Goal: Contribute content

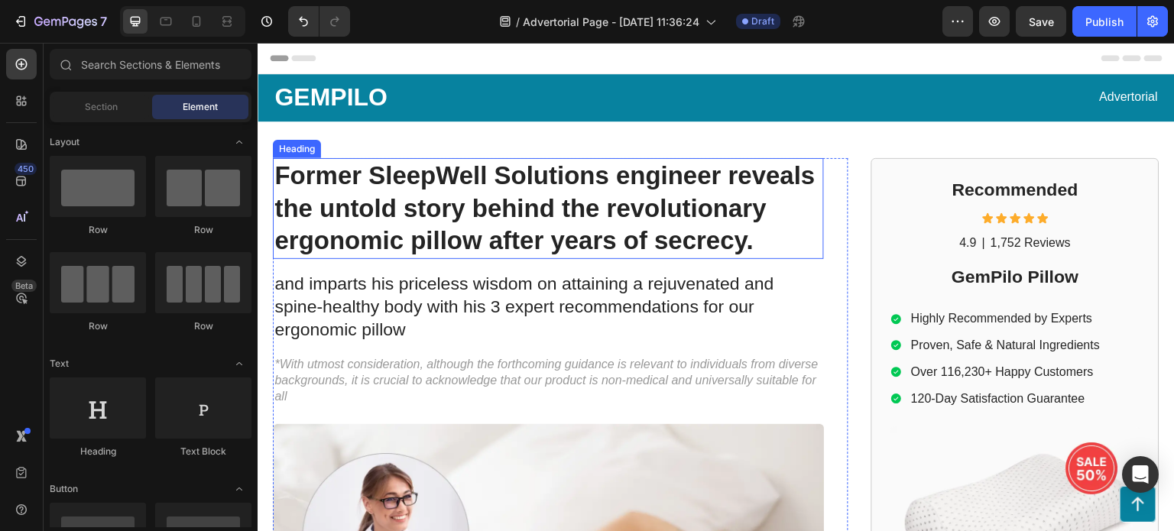
click at [545, 236] on h1 "Former SleepWell Solutions engineer reveals the untold story behind the revolut…" at bounding box center [548, 209] width 551 height 102
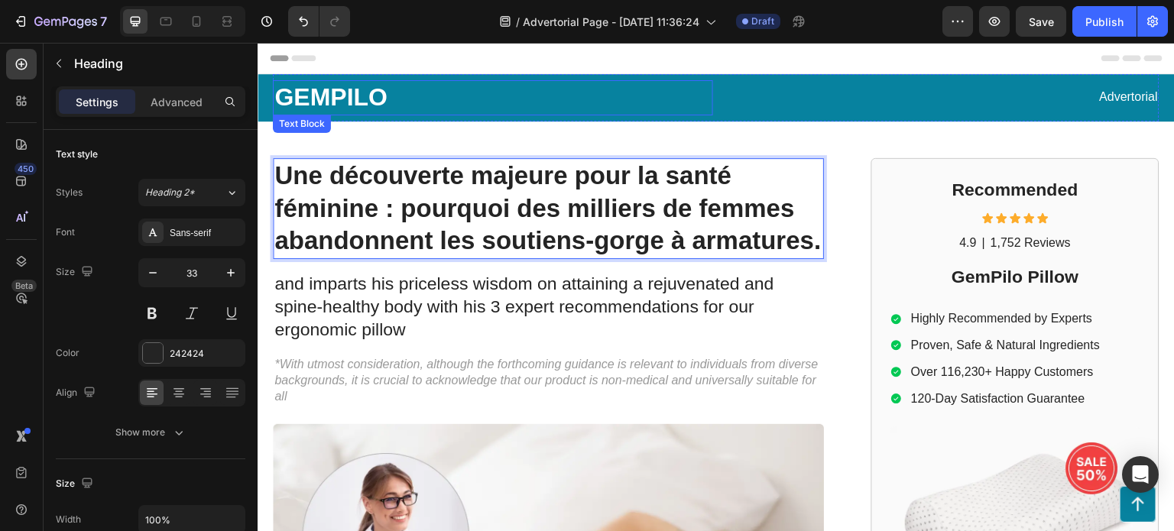
click at [351, 94] on p "GEMPILO" at bounding box center [492, 98] width 437 height 32
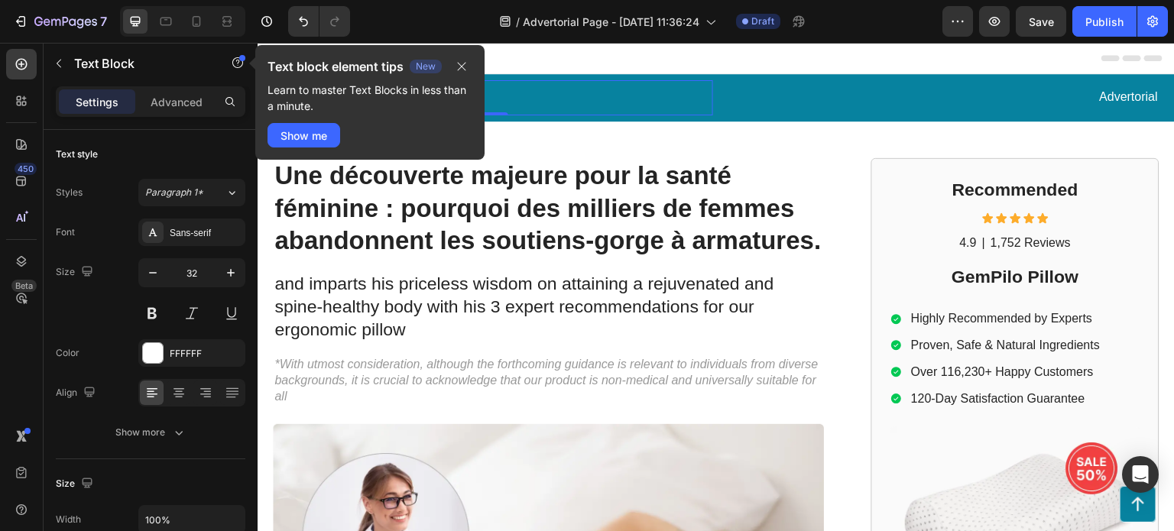
click at [546, 94] on p "GEMPILO" at bounding box center [492, 98] width 437 height 32
click at [464, 66] on icon "button" at bounding box center [461, 66] width 12 height 12
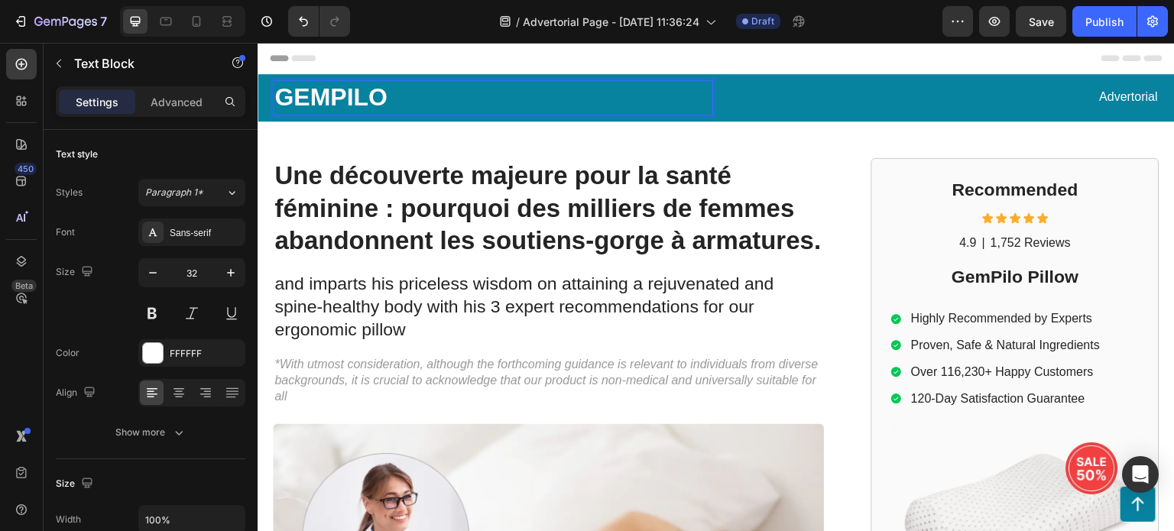
click at [408, 90] on p "GEMPILO" at bounding box center [492, 98] width 437 height 32
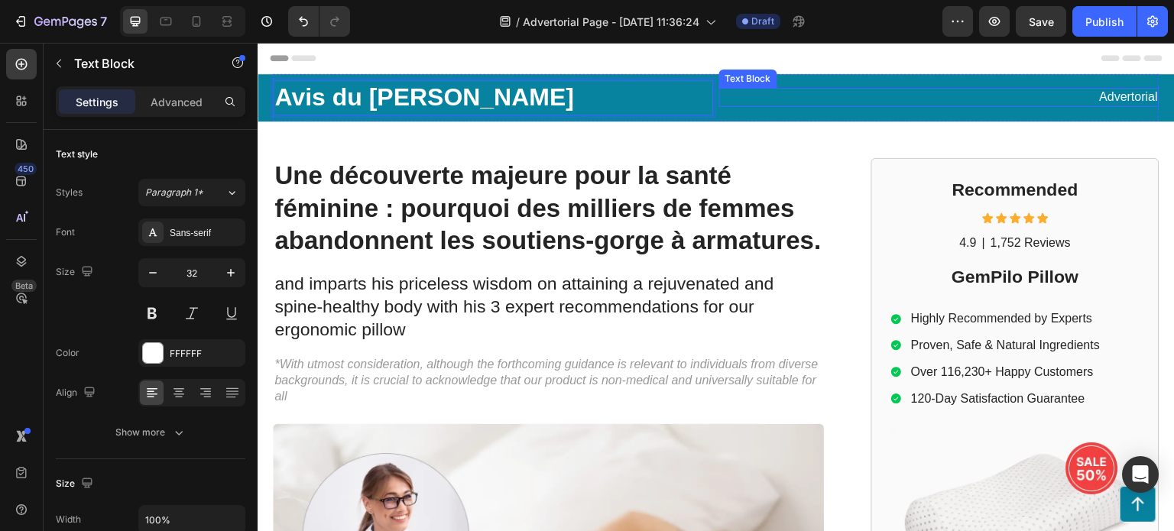
click at [1105, 96] on p "Advertorial" at bounding box center [938, 97] width 437 height 16
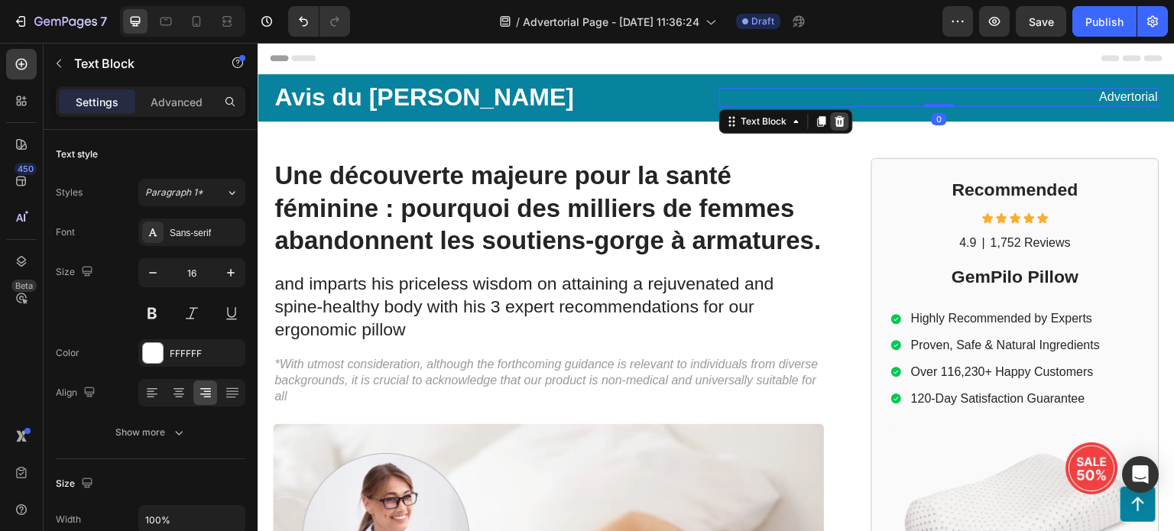
click at [837, 121] on icon at bounding box center [840, 121] width 12 height 12
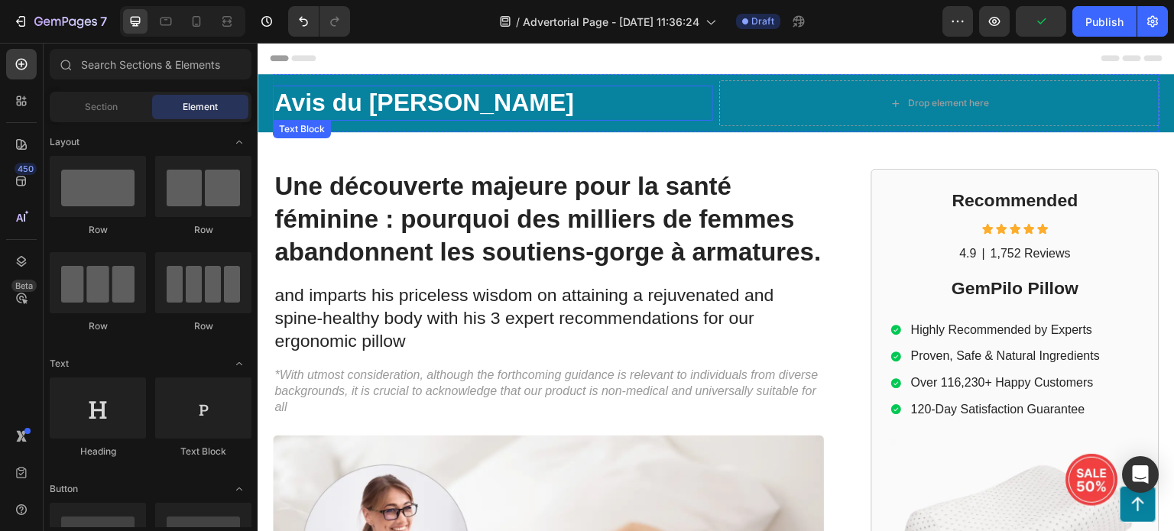
click at [604, 97] on p "Avis du [PERSON_NAME]" at bounding box center [492, 103] width 437 height 32
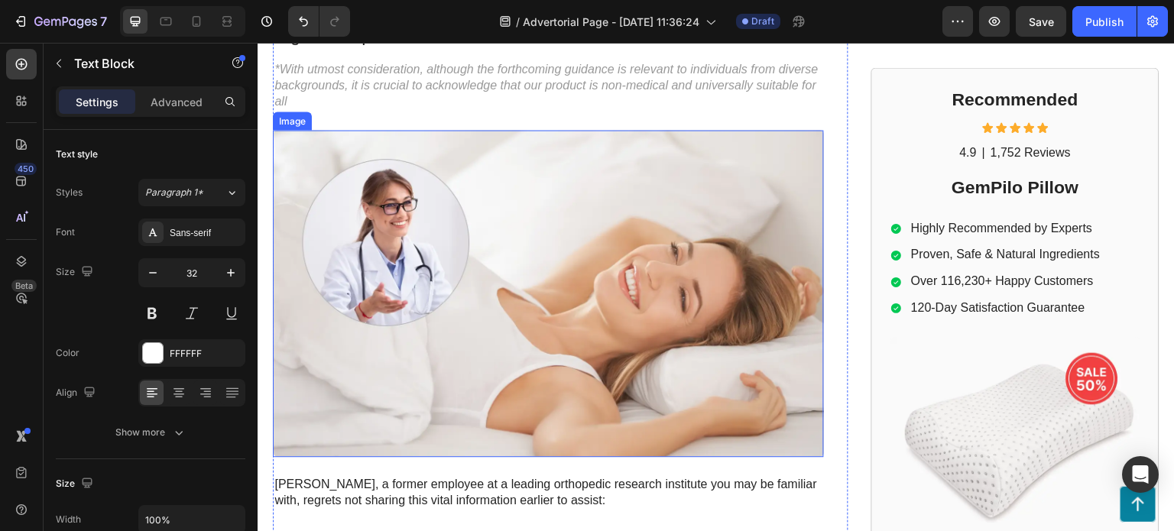
scroll to position [229, 0]
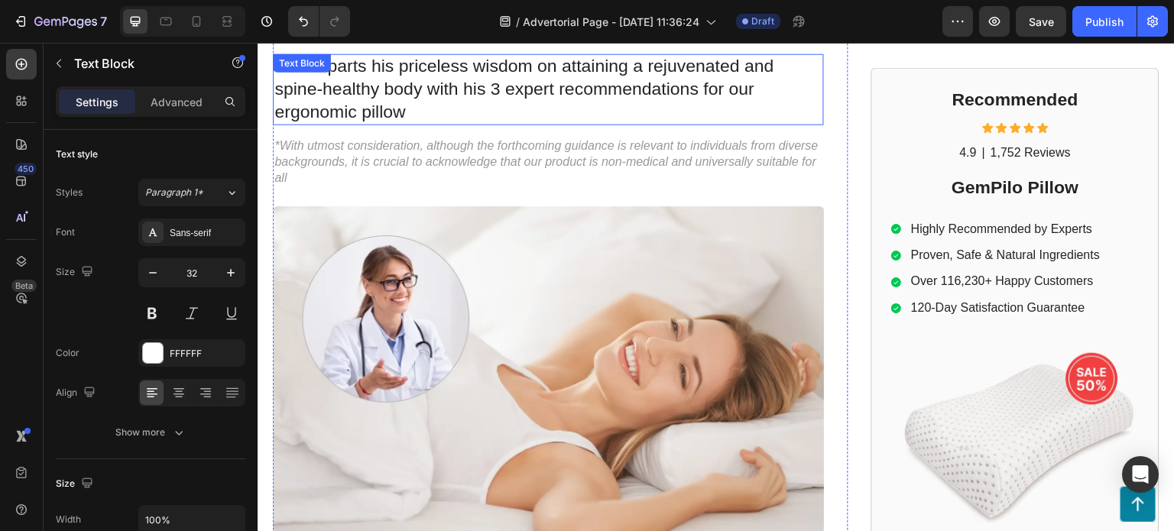
click at [471, 104] on p "and imparts his priceless wisdom on attaining a rejuvenated and spine-healthy b…" at bounding box center [548, 89] width 548 height 69
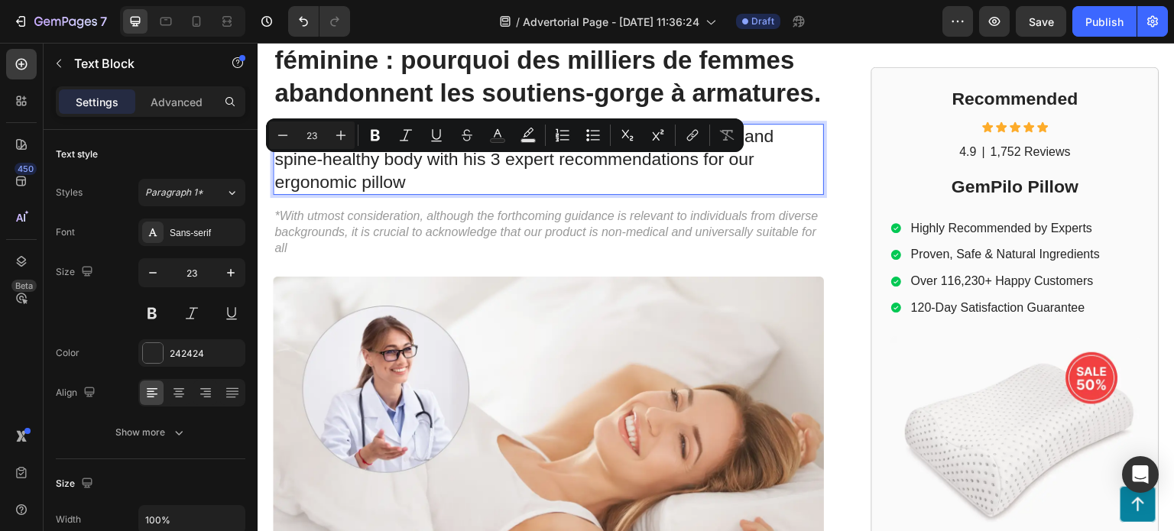
scroll to position [76, 0]
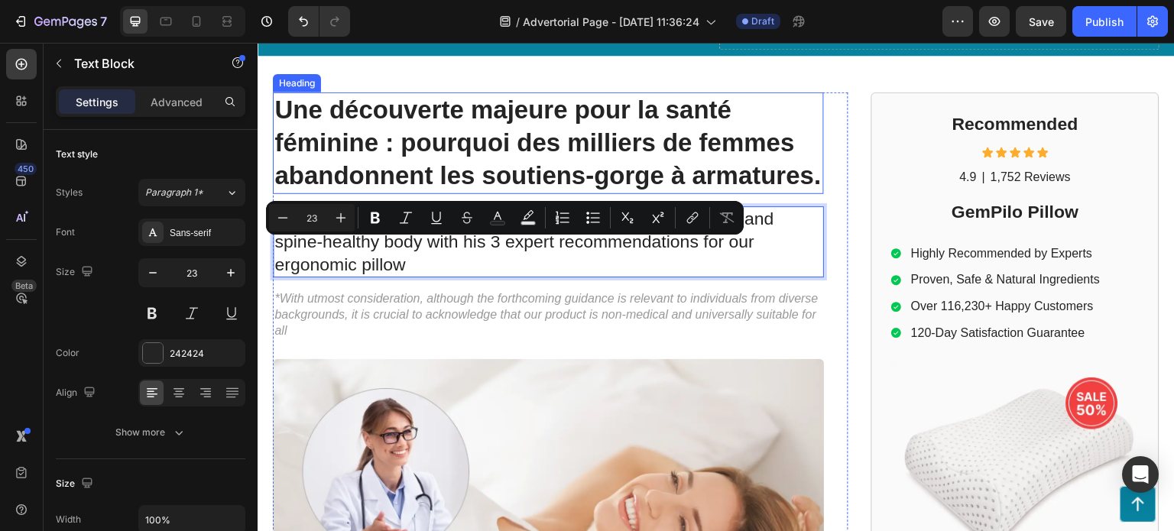
click at [520, 150] on h1 "Une découverte majeure pour la santé féminine : pourquoi des milliers de femmes…" at bounding box center [548, 143] width 551 height 102
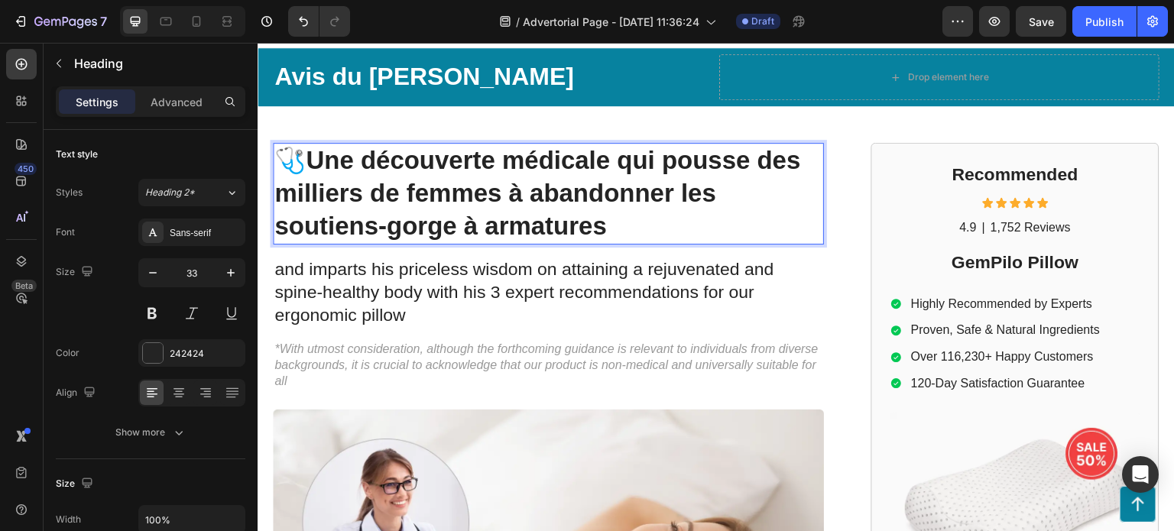
scroll to position [0, 0]
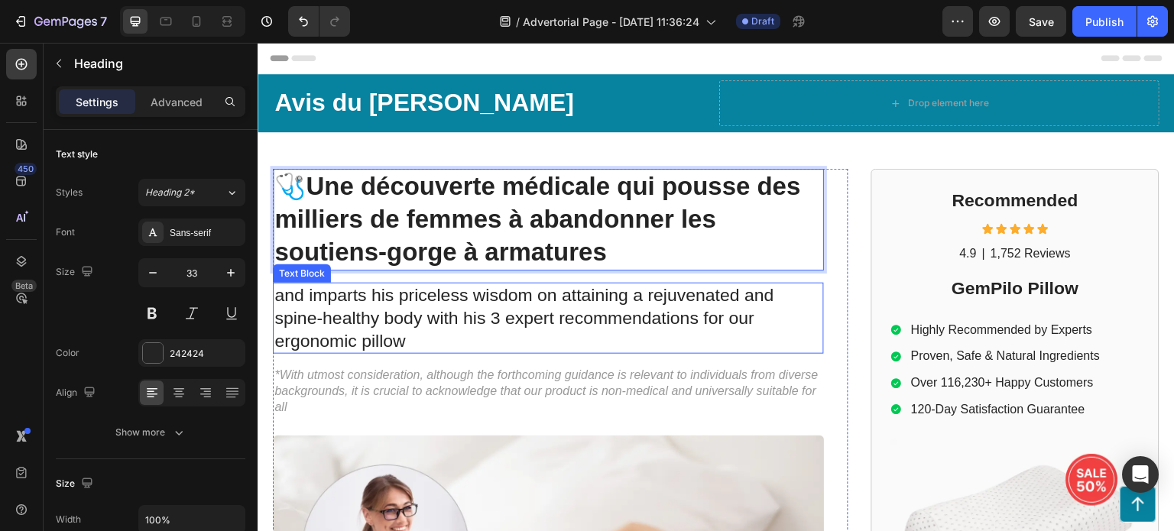
click at [620, 312] on p "and imparts his priceless wisdom on attaining a rejuvenated and spine-healthy b…" at bounding box center [548, 318] width 548 height 69
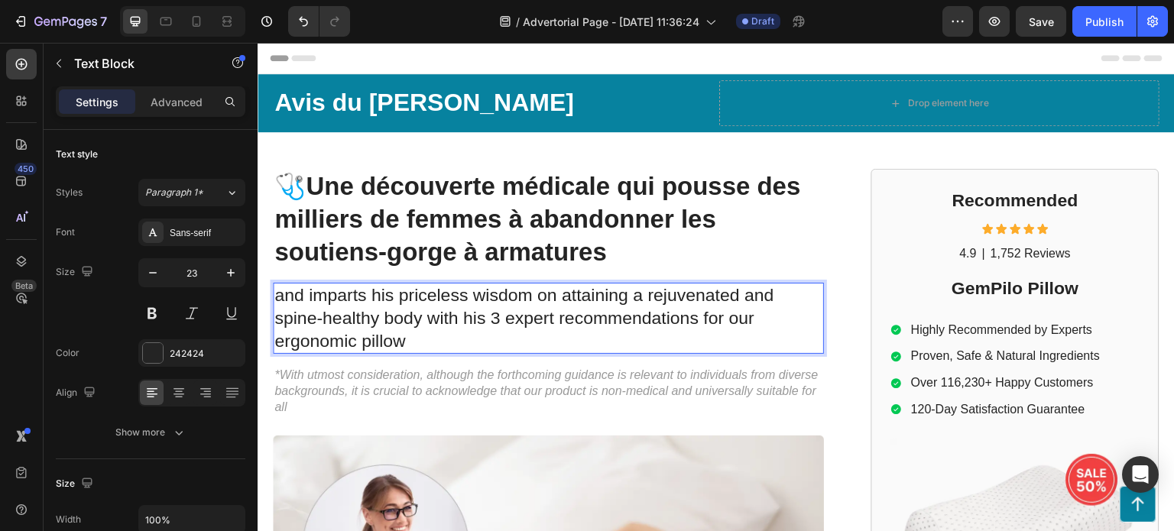
click at [510, 329] on p "and imparts his priceless wisdom on attaining a rejuvenated and spine-healthy b…" at bounding box center [548, 318] width 548 height 69
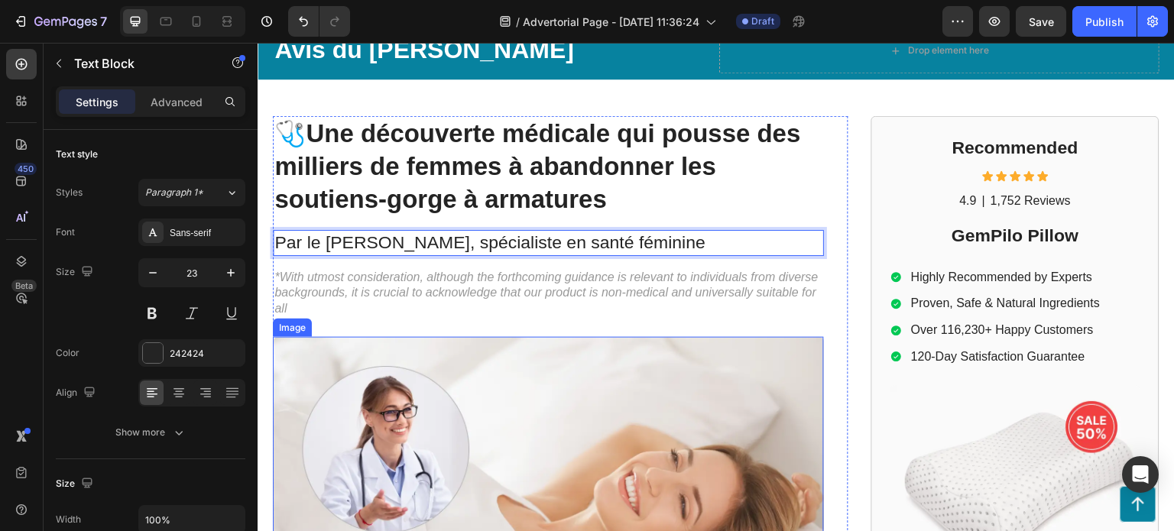
scroll to position [76, 0]
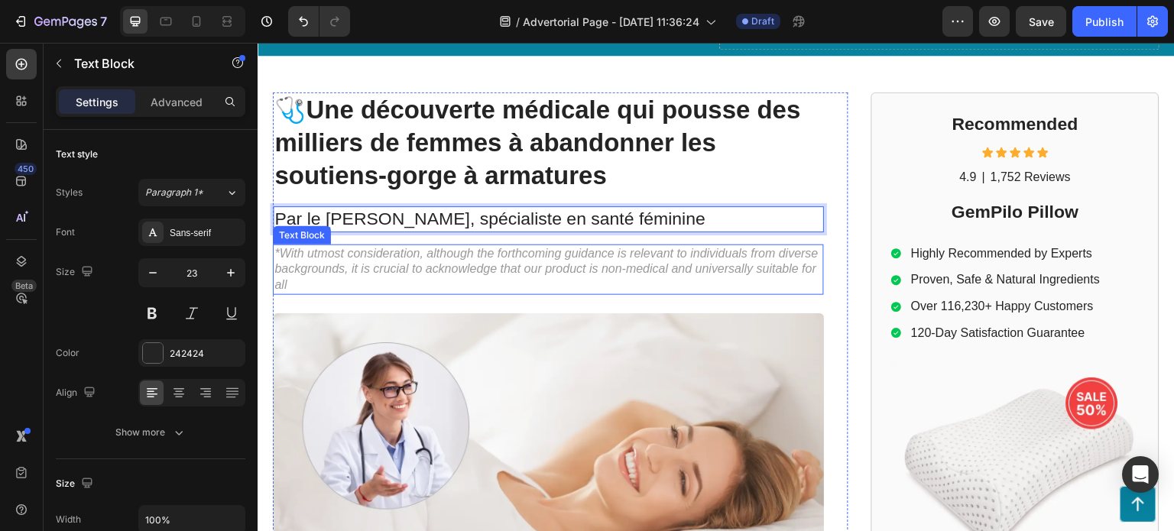
click at [633, 257] on p "*With utmost consideration, although the forthcoming guidance is relevant to in…" at bounding box center [548, 269] width 548 height 47
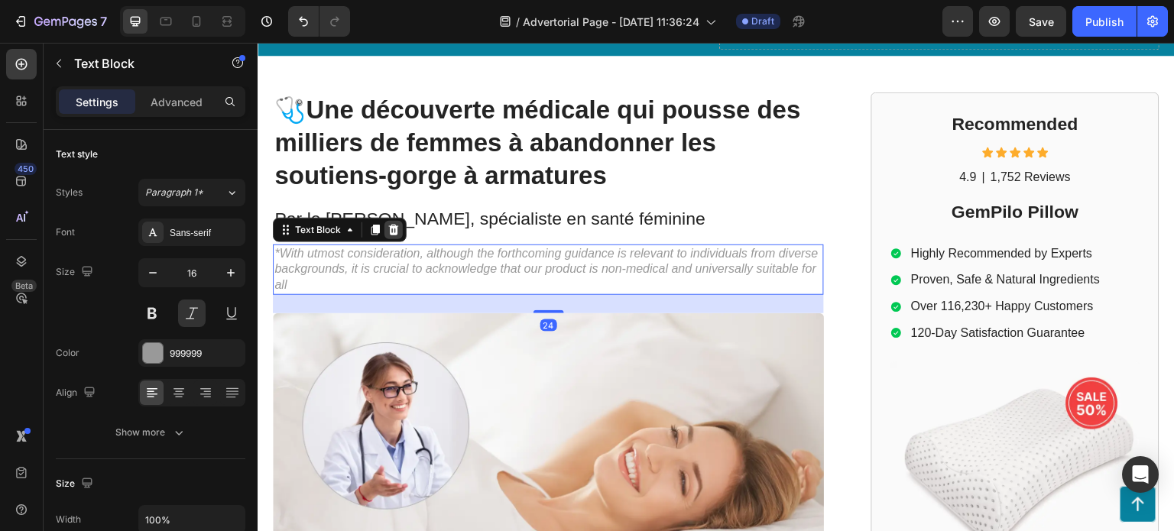
click at [393, 232] on icon at bounding box center [394, 230] width 10 height 11
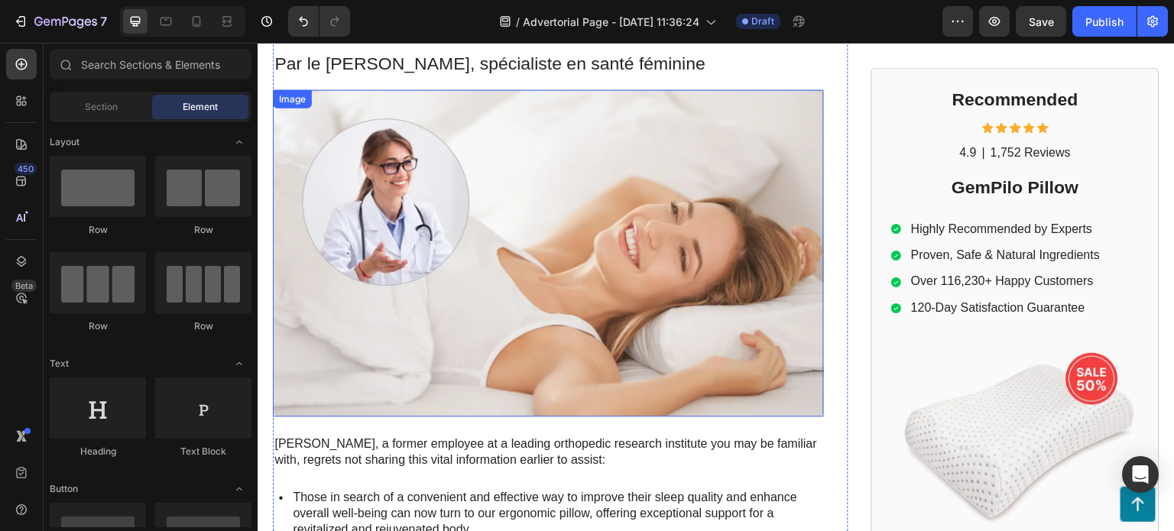
scroll to position [229, 0]
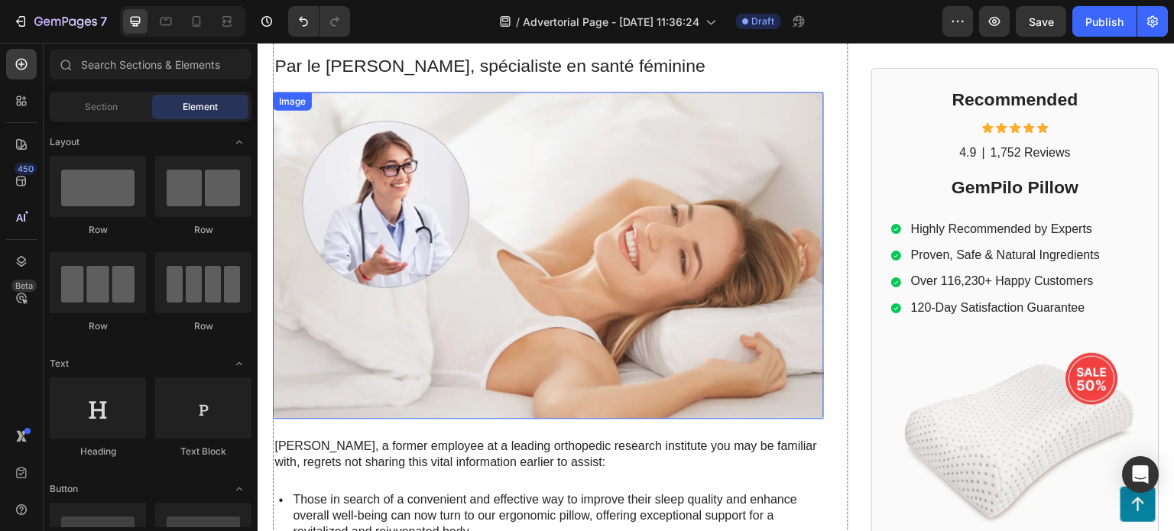
click at [636, 248] on img at bounding box center [548, 255] width 551 height 327
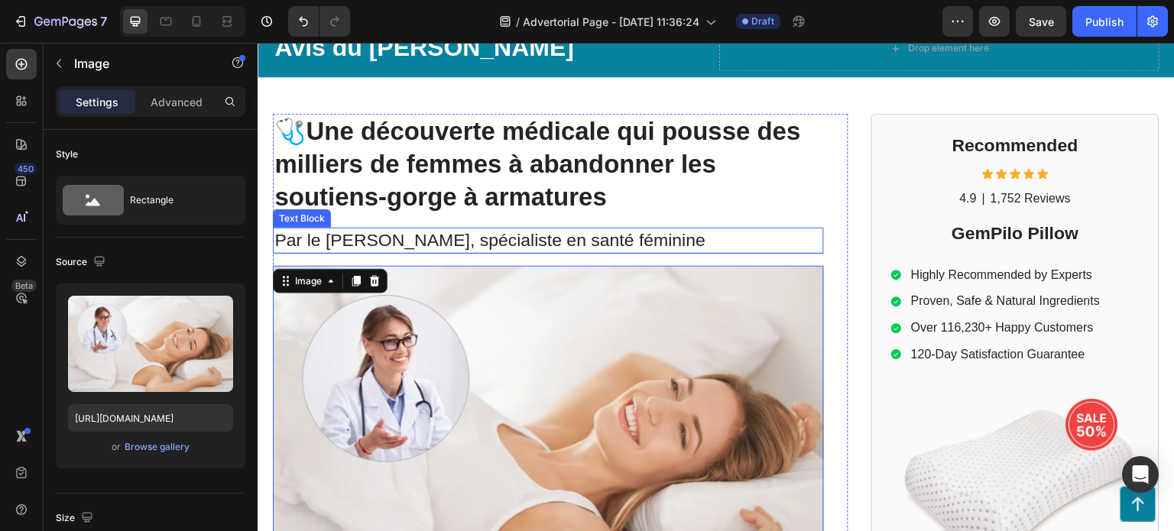
scroll to position [0, 0]
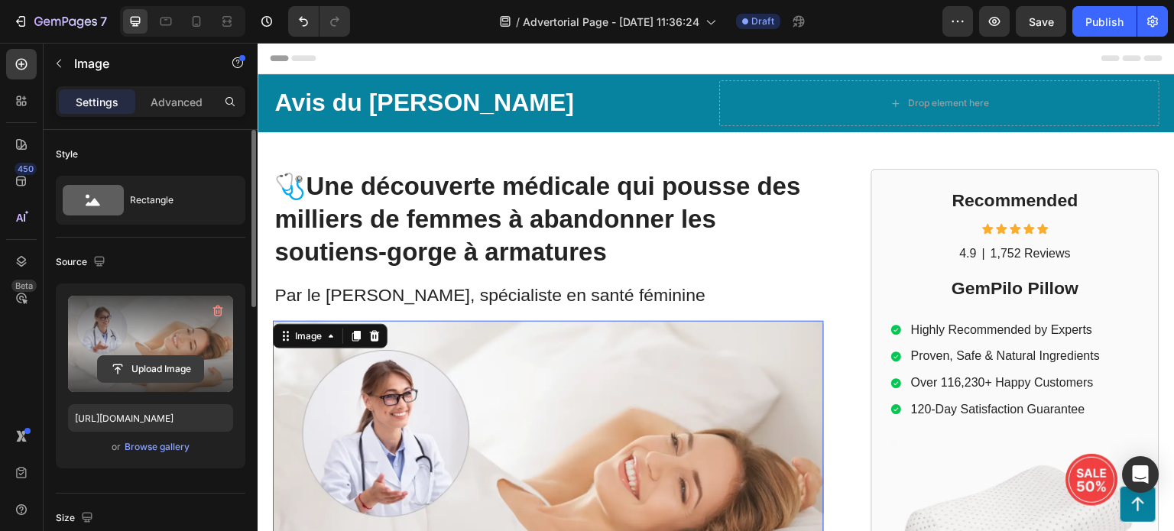
click at [162, 364] on input "file" at bounding box center [150, 369] width 105 height 26
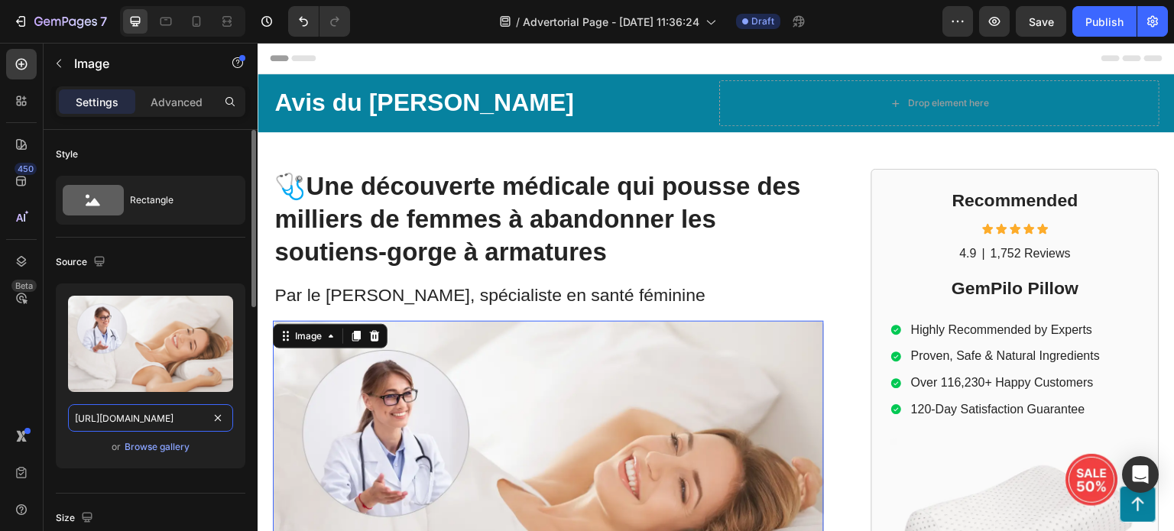
click at [152, 421] on input "[URL][DOMAIN_NAME]" at bounding box center [150, 418] width 165 height 28
paste input "[DOMAIN_NAME][URL]"
type input "[URL][DOMAIN_NAME]"
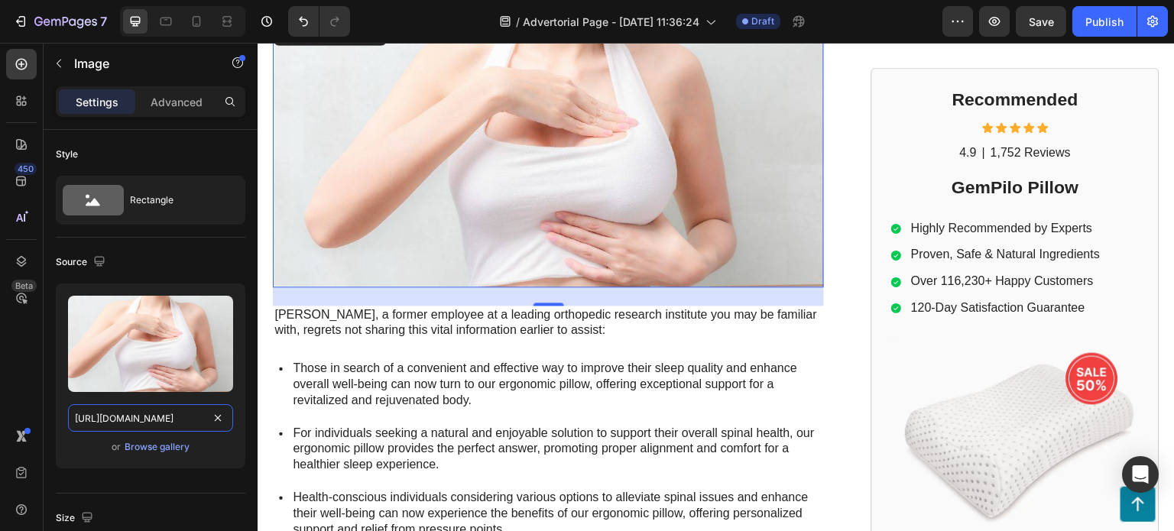
scroll to position [306, 0]
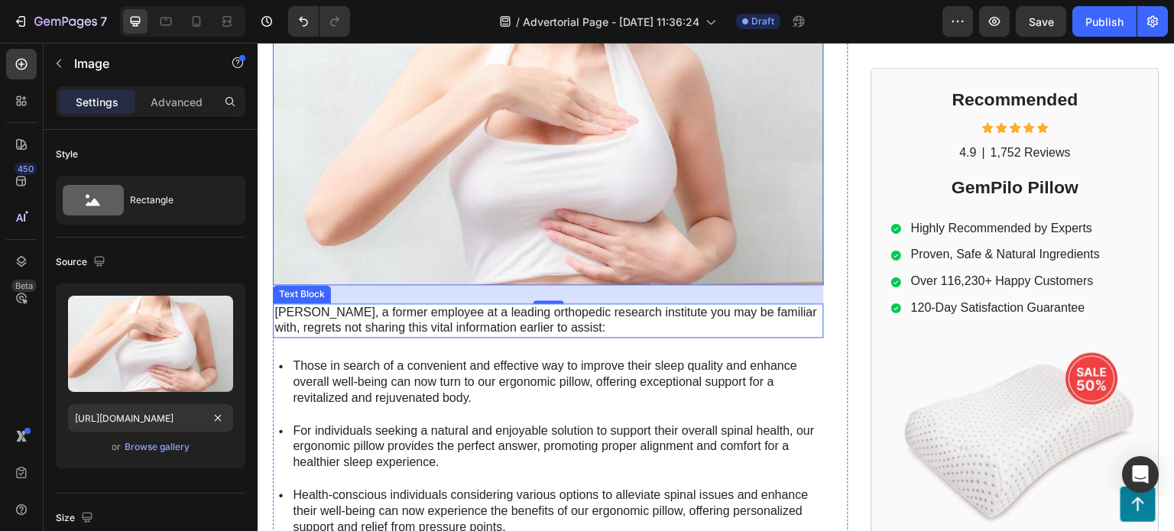
click at [445, 312] on p "[PERSON_NAME], a former employee at a leading orthopedic research institute you…" at bounding box center [548, 321] width 548 height 32
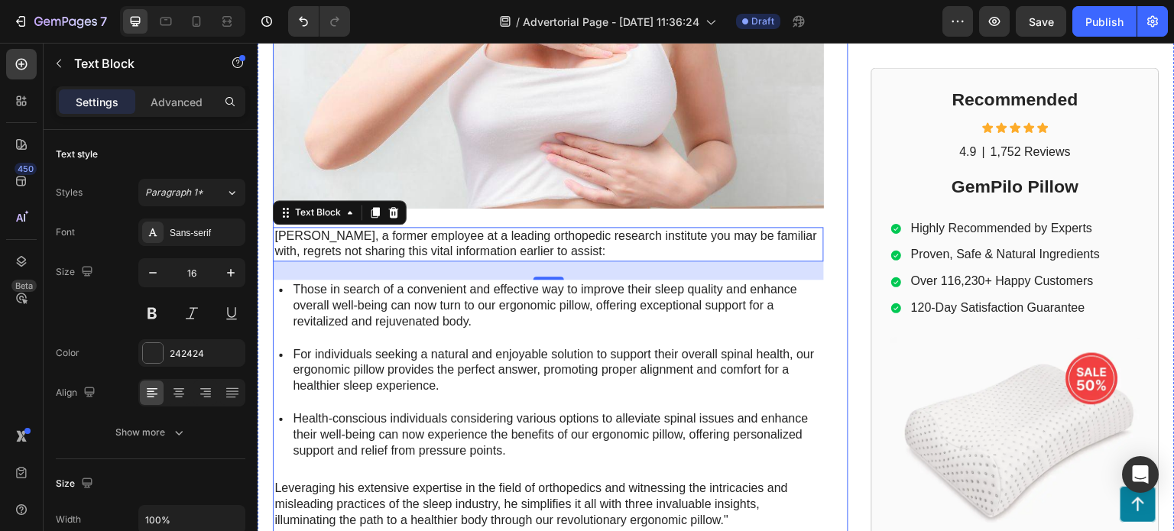
scroll to position [382, 0]
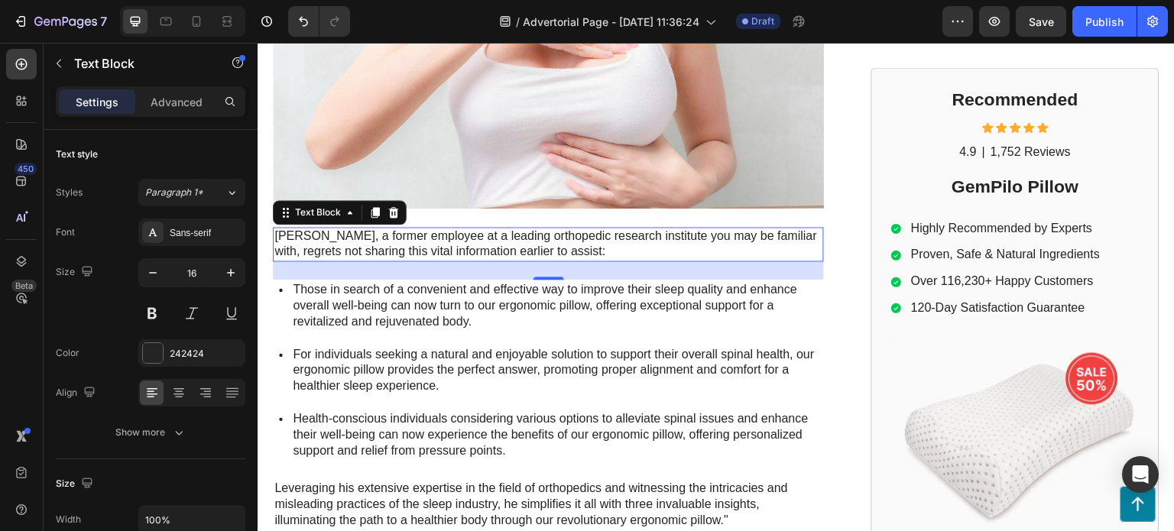
click at [566, 244] on p "[PERSON_NAME], a former employee at a leading orthopedic research institute you…" at bounding box center [548, 244] width 548 height 32
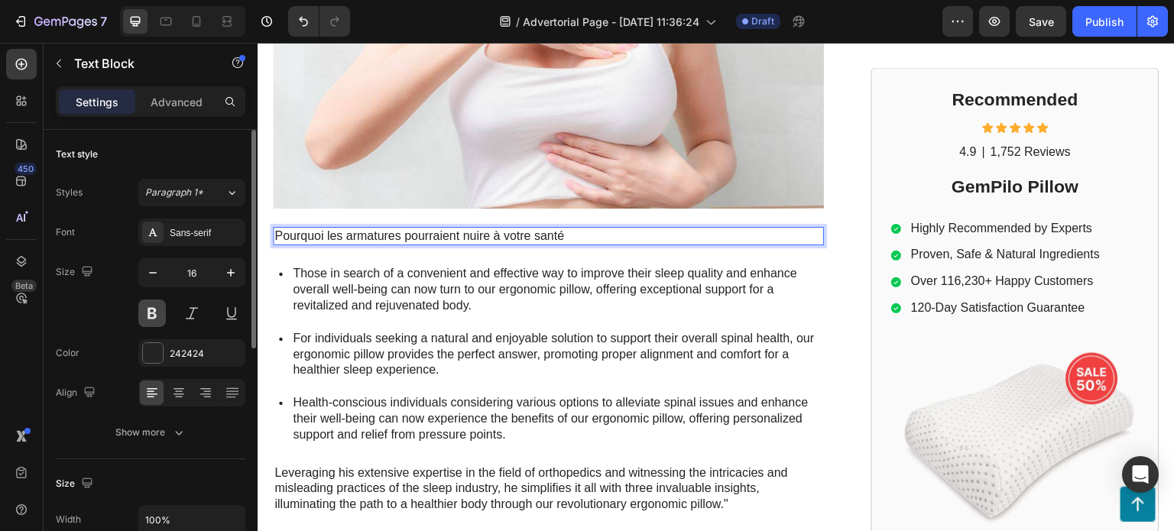
click at [165, 311] on button at bounding box center [152, 314] width 28 height 28
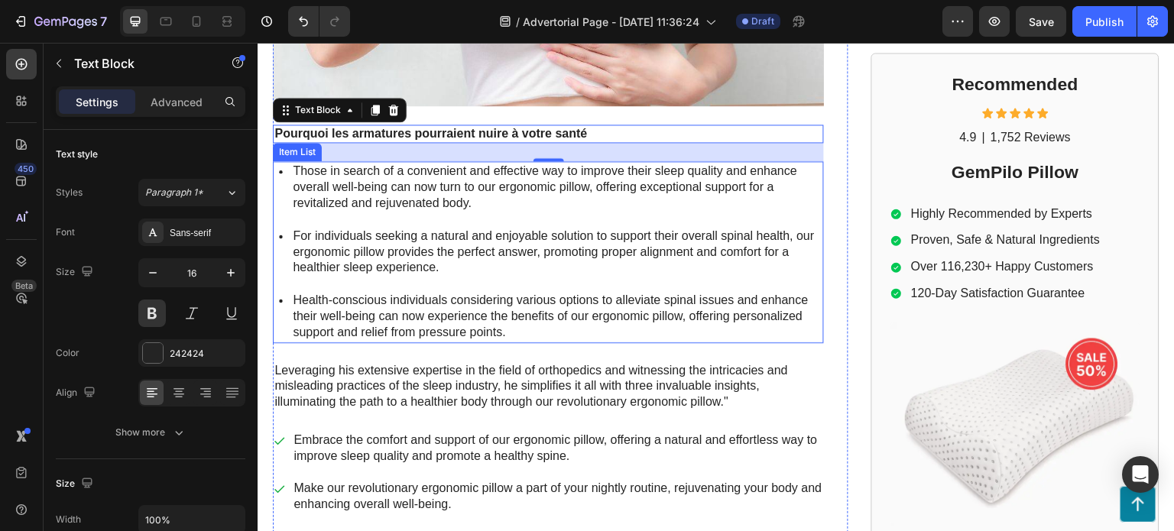
scroll to position [458, 0]
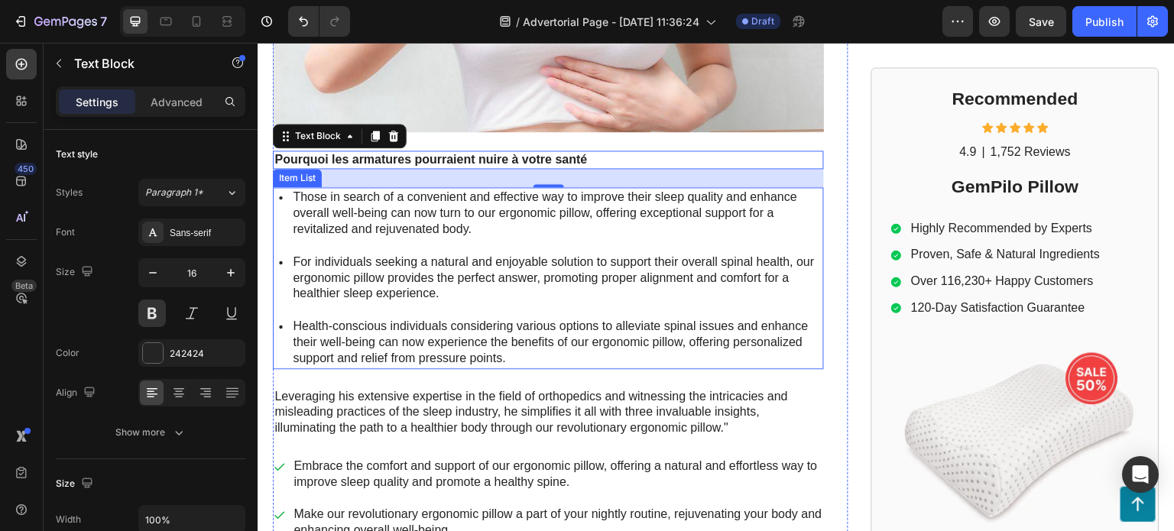
click at [364, 335] on p "Health-conscious individuals considering various options to alleviate spinal is…" at bounding box center [557, 342] width 529 height 47
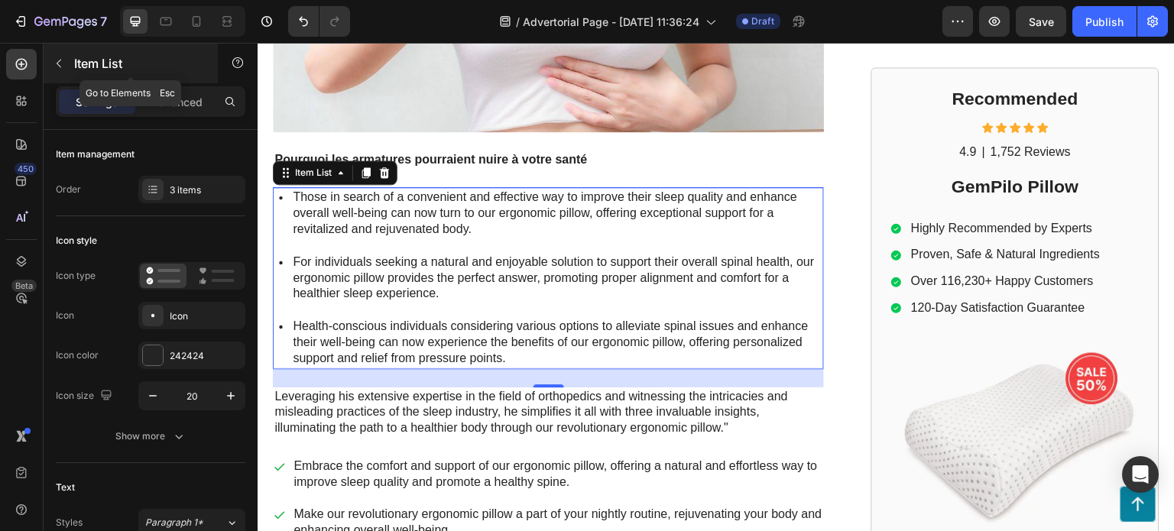
click at [56, 62] on icon "button" at bounding box center [59, 63] width 12 height 12
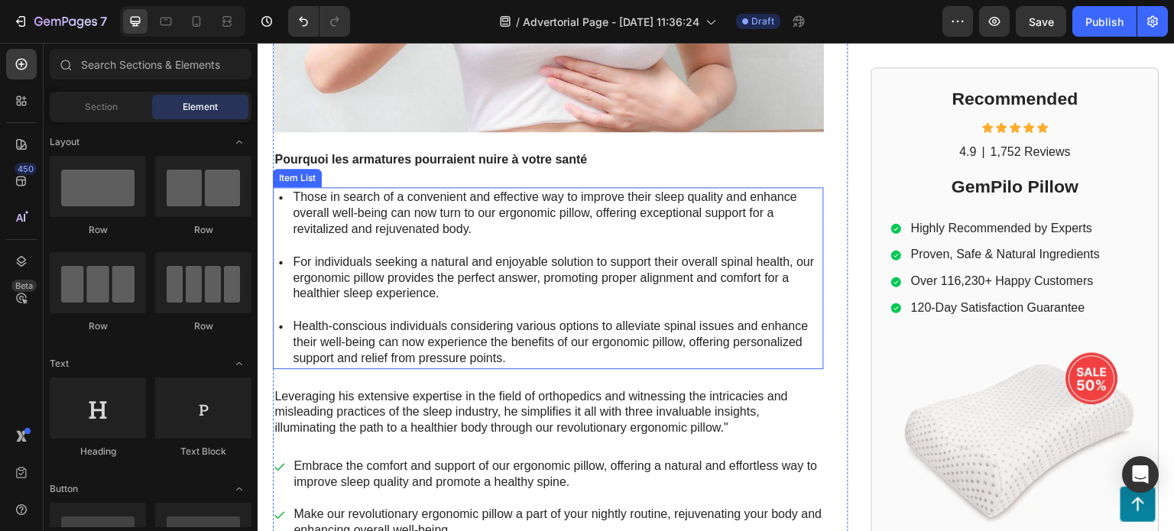
click at [303, 180] on div "Item List" at bounding box center [297, 178] width 49 height 18
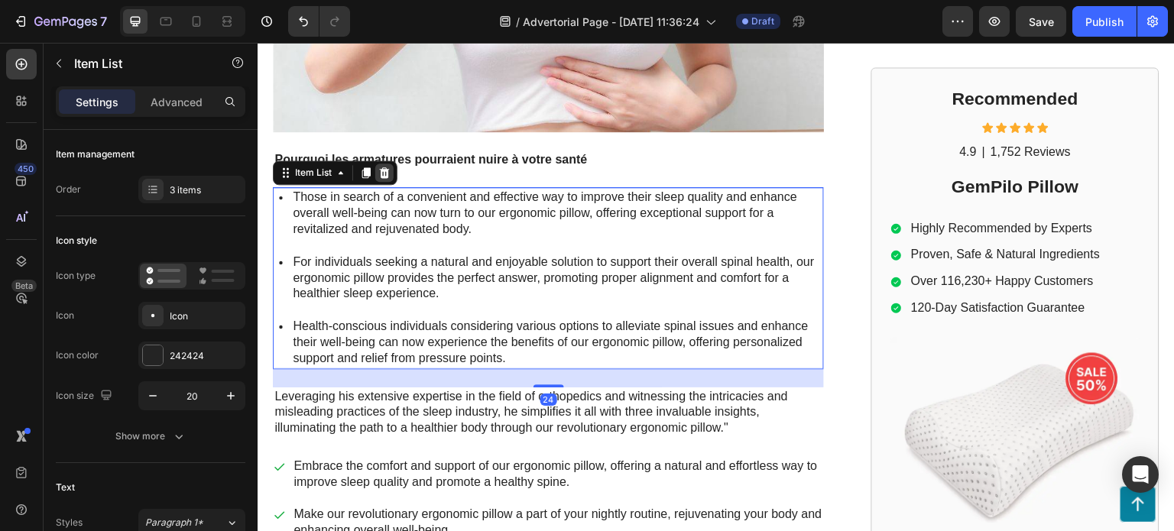
click at [386, 170] on icon at bounding box center [384, 173] width 12 height 12
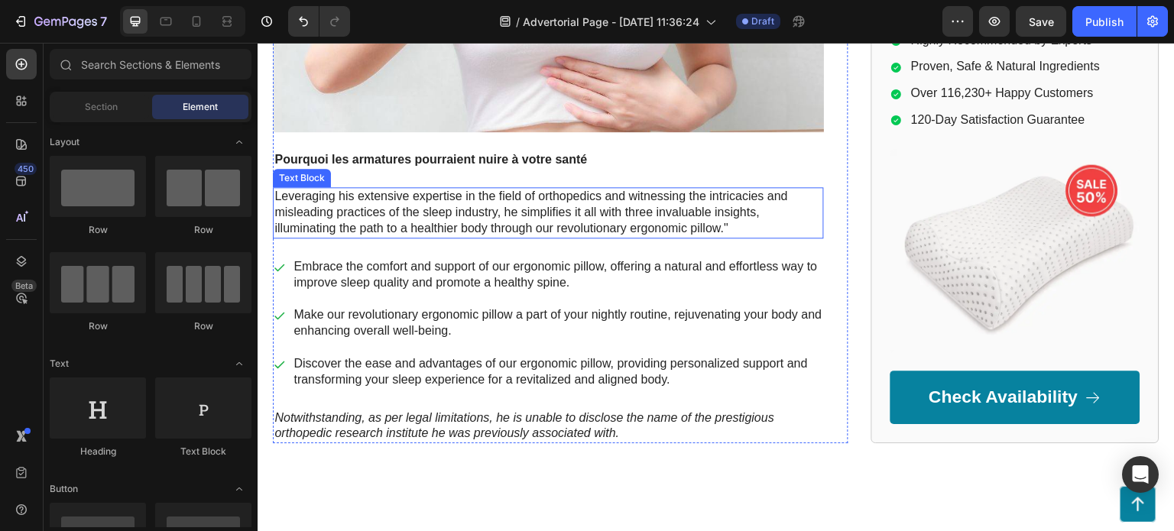
click at [364, 213] on p "Leveraging his extensive expertise in the field of orthopedics and witnessing t…" at bounding box center [548, 212] width 548 height 47
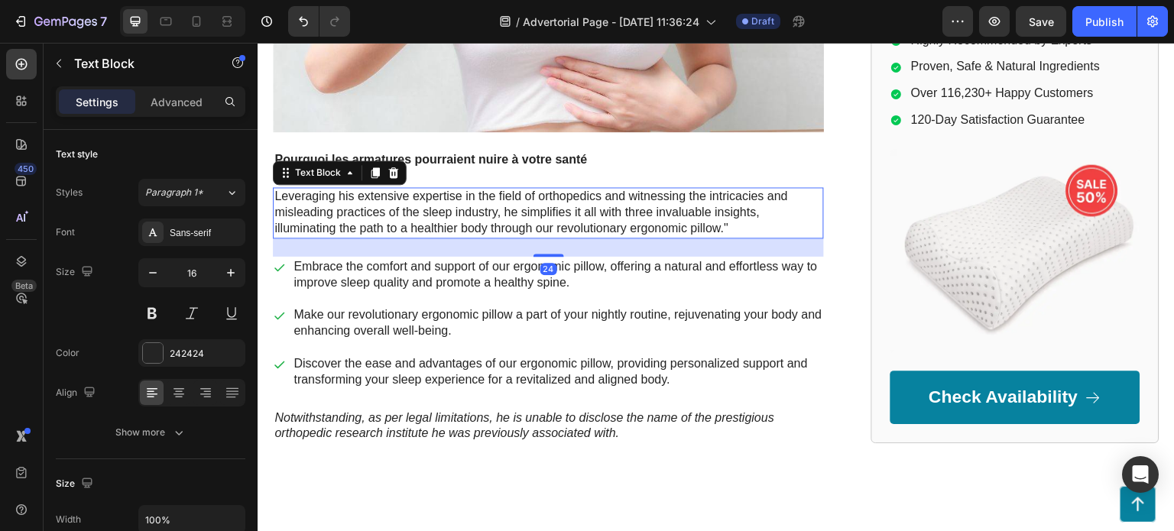
click at [374, 213] on p "Leveraging his extensive expertise in the field of orthopedics and witnessing t…" at bounding box center [548, 212] width 548 height 47
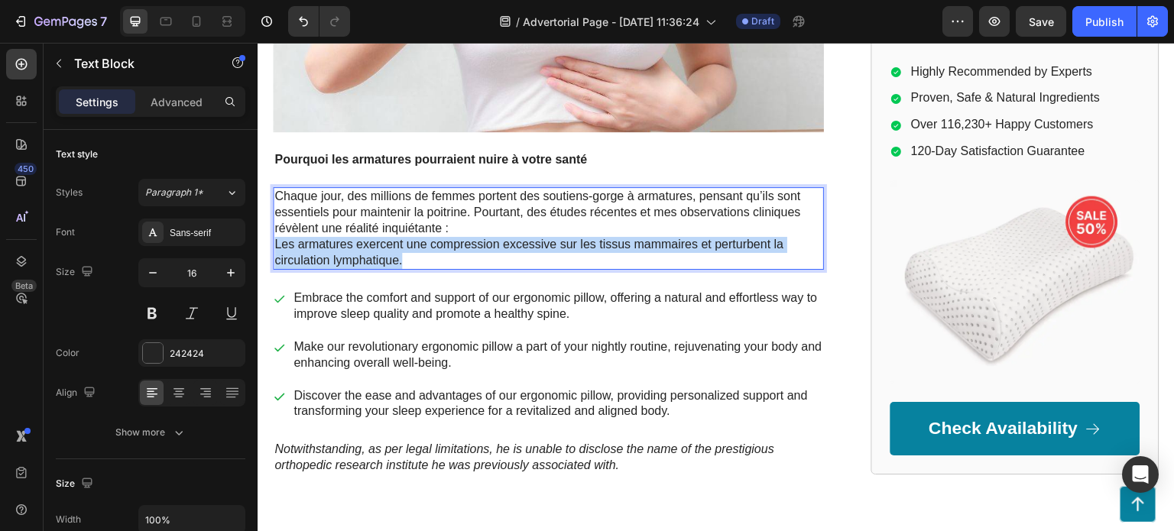
drag, startPoint x: 422, startPoint y: 257, endPoint x: 273, endPoint y: 241, distance: 149.8
click at [273, 241] on div "Chaque jour, des millions de femmes portent des soutiens-gorge à armatures, pen…" at bounding box center [548, 228] width 551 height 83
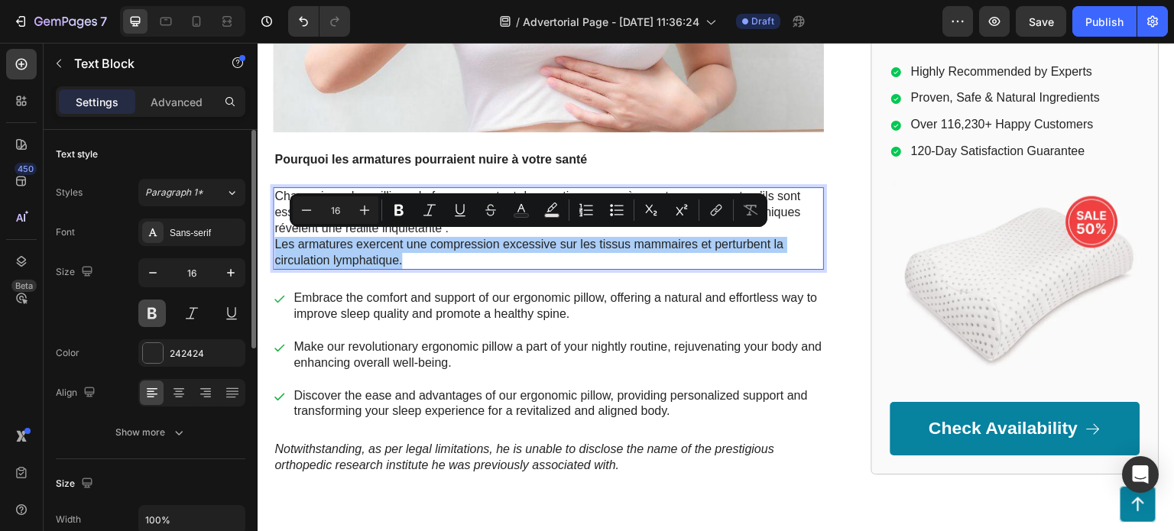
click at [147, 314] on button at bounding box center [152, 314] width 28 height 28
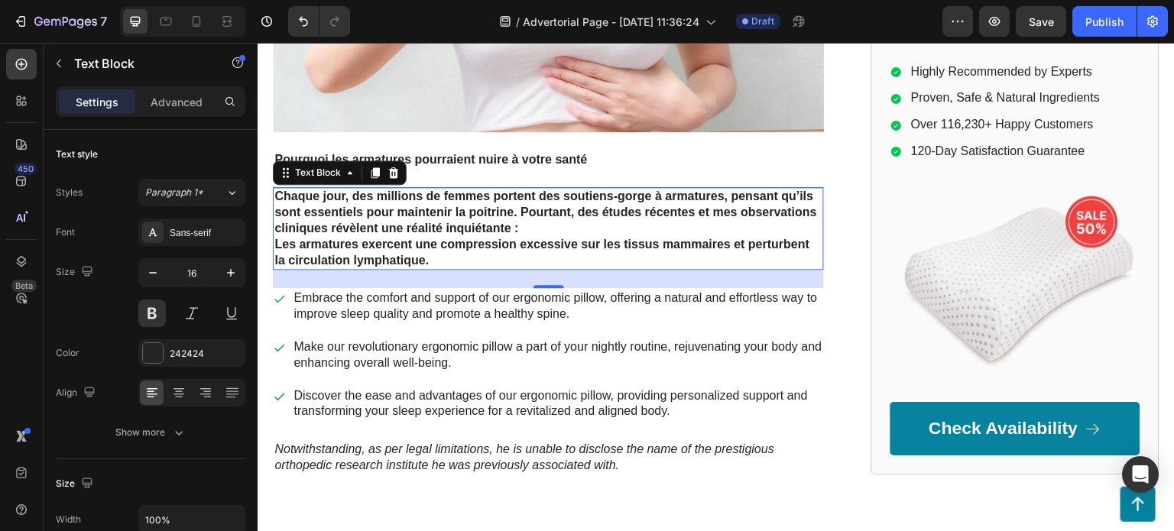
click at [600, 222] on p "Chaque jour, des millions de femmes portent des soutiens-gorge à armatures, pen…" at bounding box center [548, 212] width 548 height 47
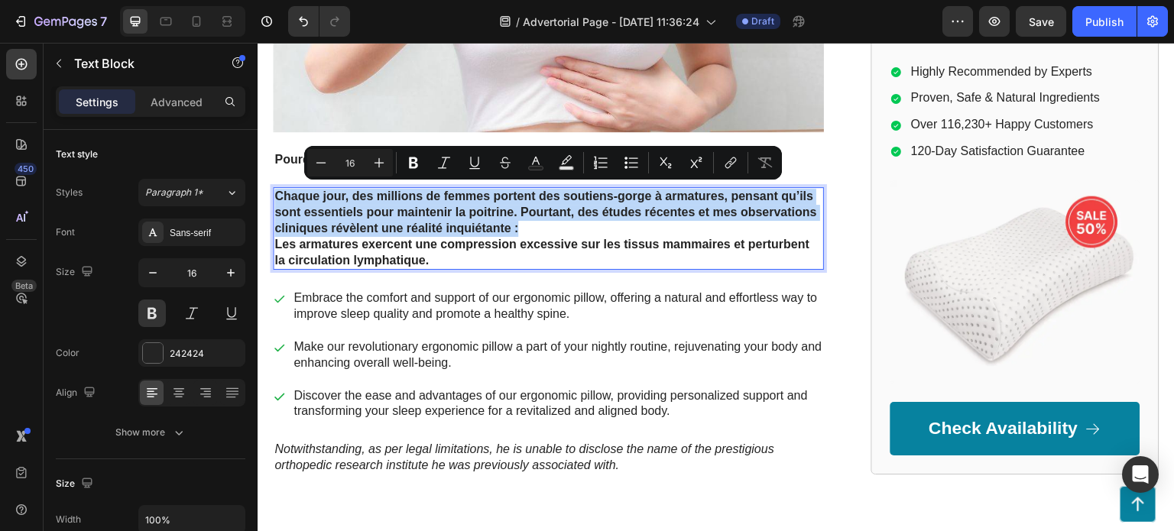
drag, startPoint x: 607, startPoint y: 221, endPoint x: 277, endPoint y: 195, distance: 331.1
click at [277, 195] on p "Chaque jour, des millions de femmes portent des soutiens-gorge à armatures, pen…" at bounding box center [548, 212] width 548 height 47
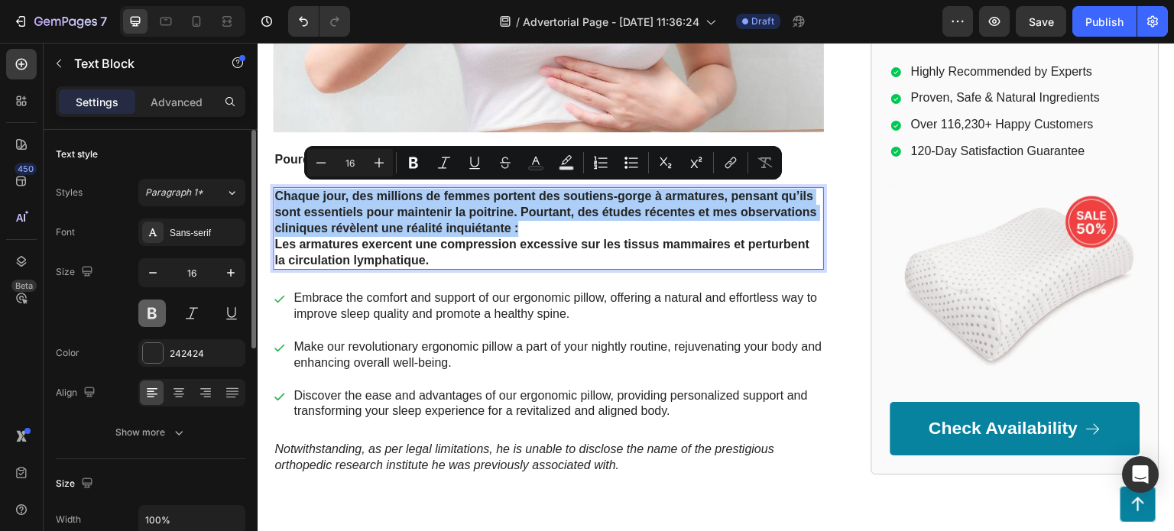
click at [156, 316] on button at bounding box center [152, 314] width 28 height 28
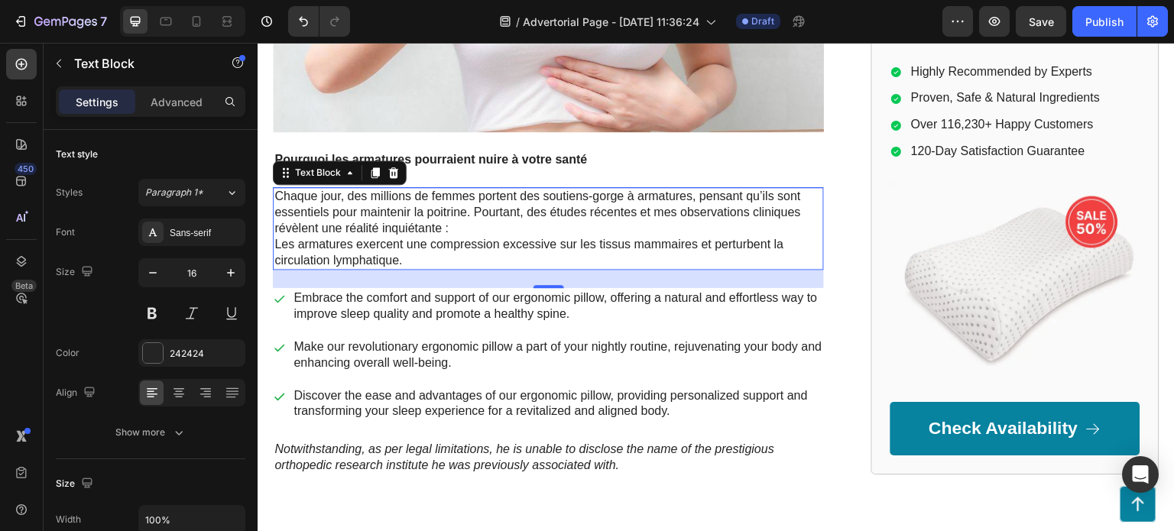
click at [406, 251] on p "Les armatures exercent une compression excessive sur les tissus mammaires et pe…" at bounding box center [548, 253] width 548 height 32
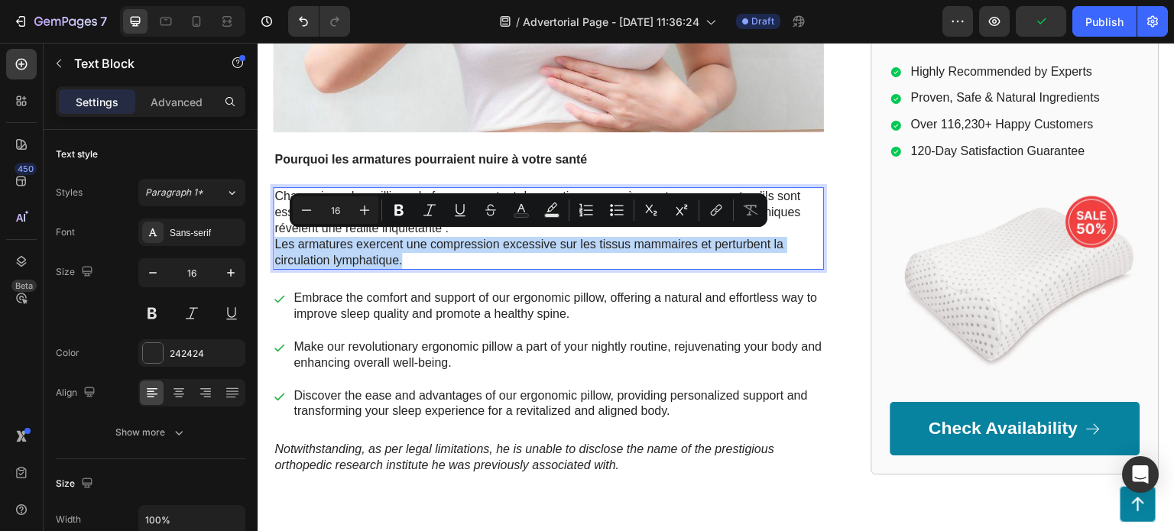
drag, startPoint x: 431, startPoint y: 256, endPoint x: 277, endPoint y: 243, distance: 154.9
click at [277, 243] on p "Les armatures exercent une compression excessive sur les tissus mammaires et pe…" at bounding box center [548, 253] width 548 height 32
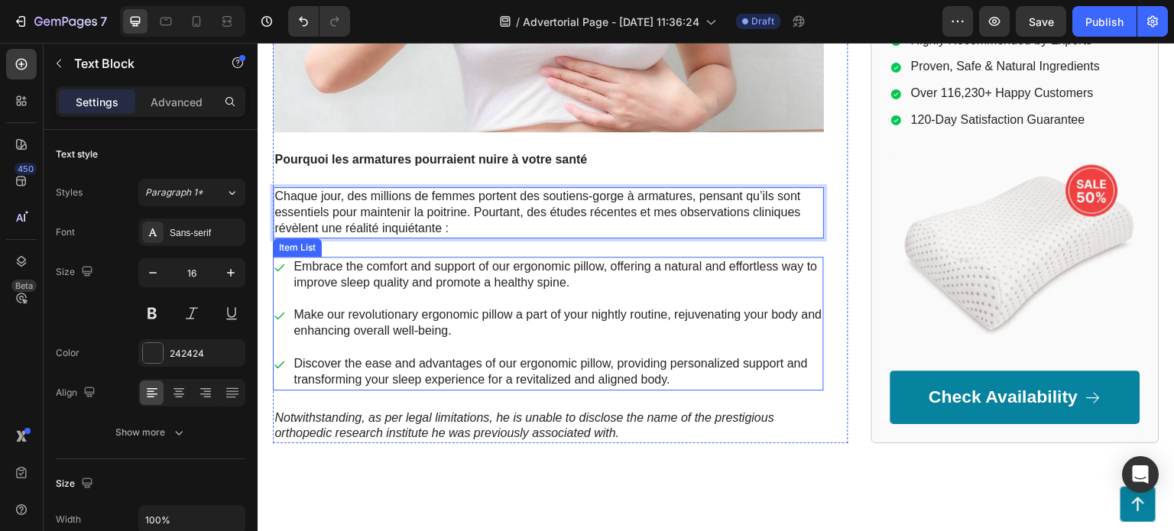
click at [406, 275] on p "Embrace the comfort and support of our ergonomic pillow, offering a natural and…" at bounding box center [557, 275] width 528 height 32
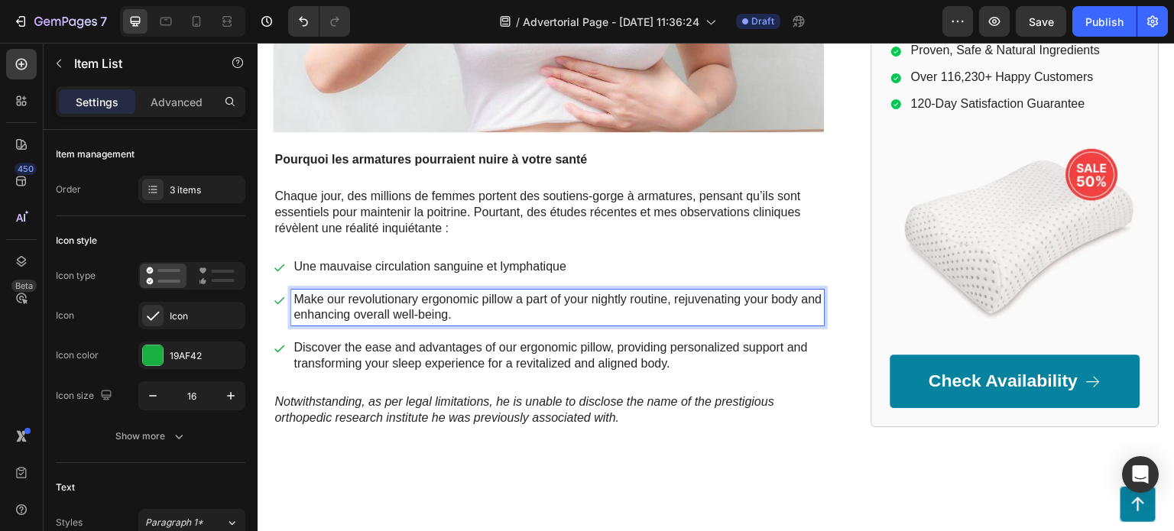
click at [588, 294] on p "Make our revolutionary ergonomic pillow a part of your nightly routine, rejuven…" at bounding box center [557, 308] width 528 height 32
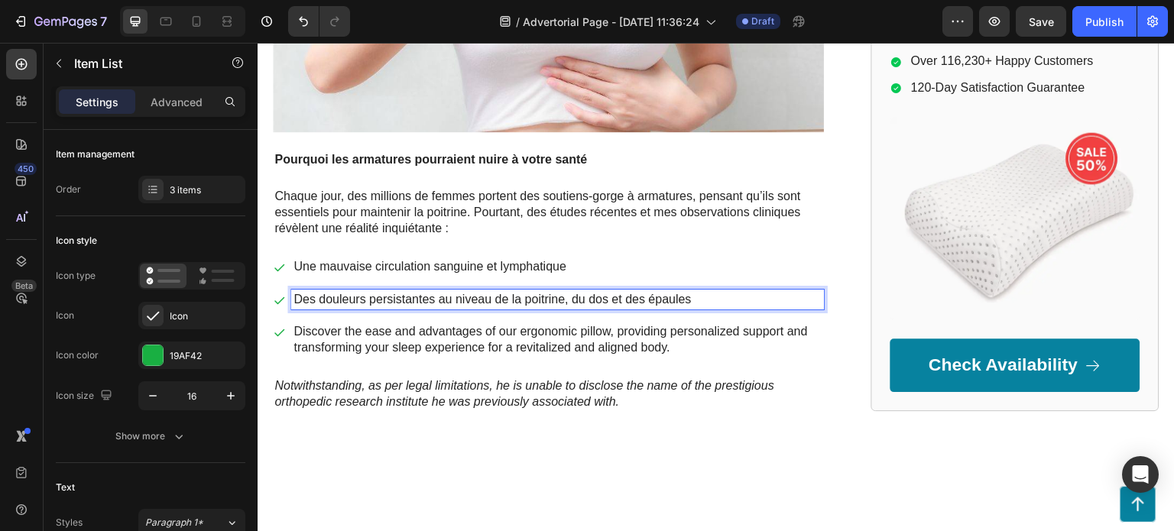
click at [591, 335] on p "Discover the ease and advantages of our ergonomic pillow, providing personalize…" at bounding box center [557, 340] width 528 height 32
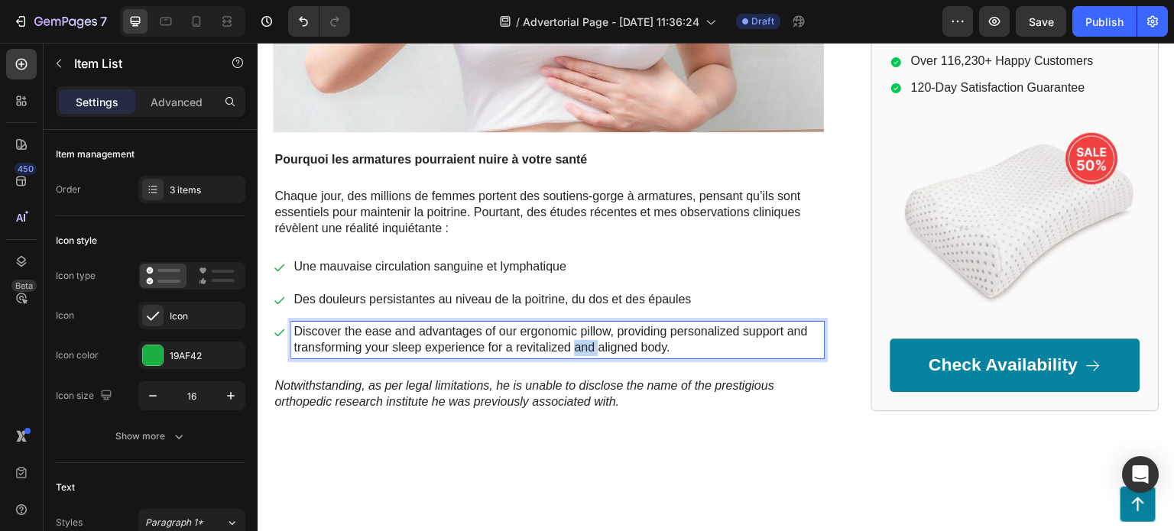
click at [591, 335] on p "Discover the ease and advantages of our ergonomic pillow, providing personalize…" at bounding box center [557, 340] width 528 height 32
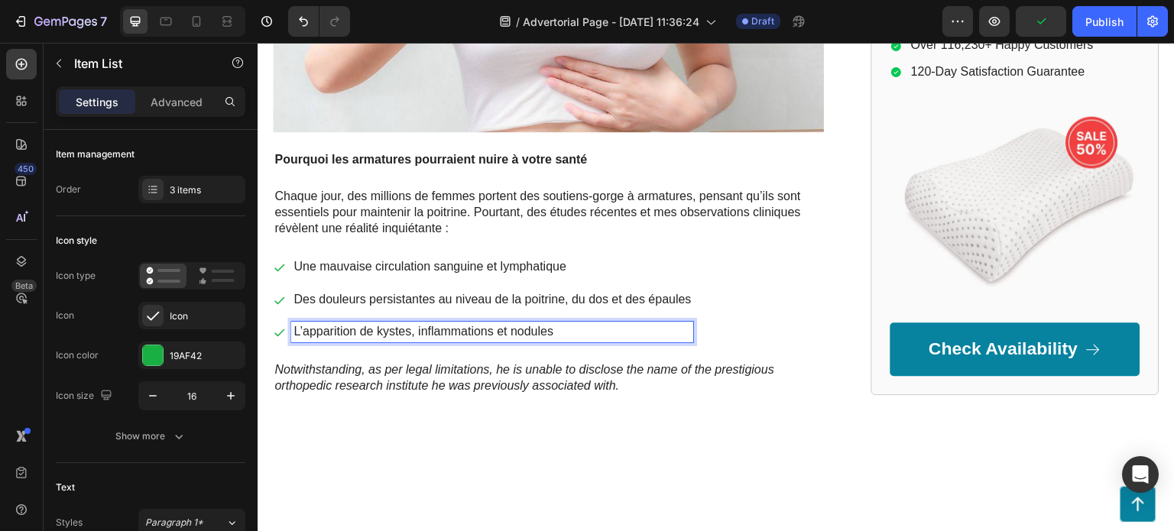
click at [717, 317] on div "Une mauvaise circulation sanguine et lymphatique Des douleurs persistantes au n…" at bounding box center [548, 300] width 551 height 86
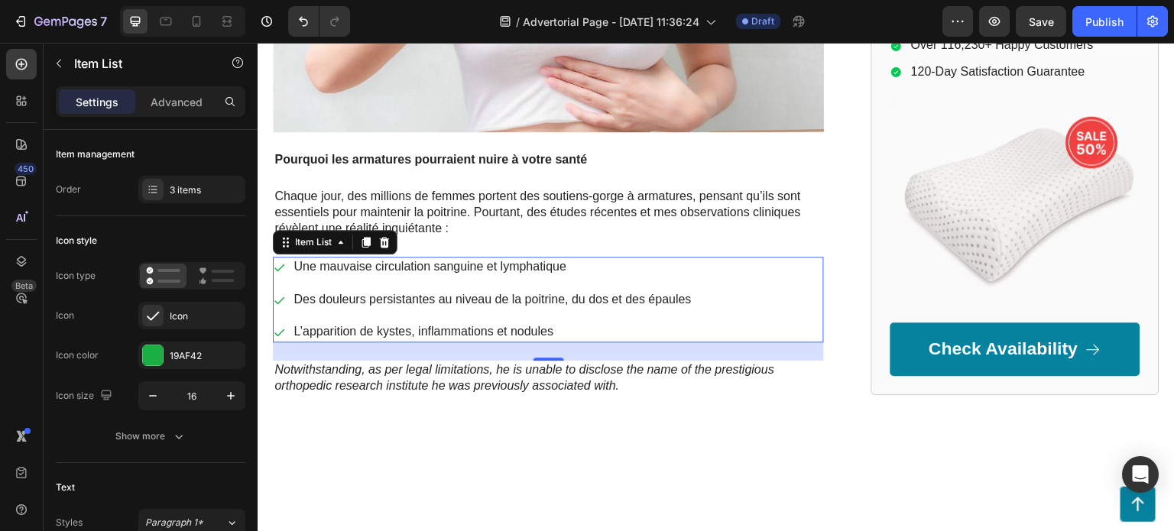
click at [648, 327] on p "L’apparition de kystes, inflammations et nodules" at bounding box center [491, 332] width 397 height 16
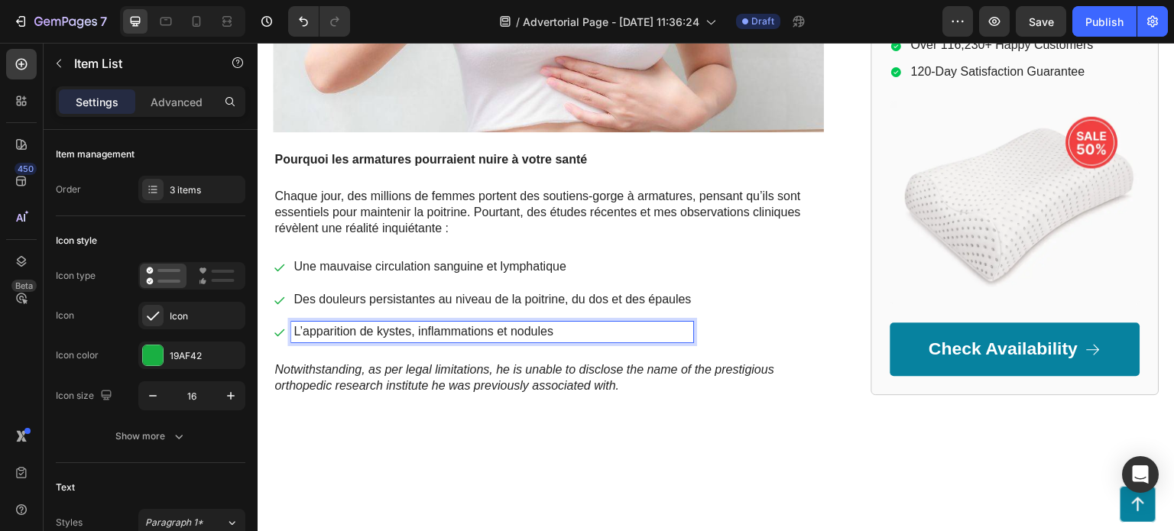
drag, startPoint x: 648, startPoint y: 327, endPoint x: 606, endPoint y: 327, distance: 42.0
click at [606, 327] on p "L’apparition de kystes, inflammations et nodules" at bounding box center [491, 332] width 397 height 16
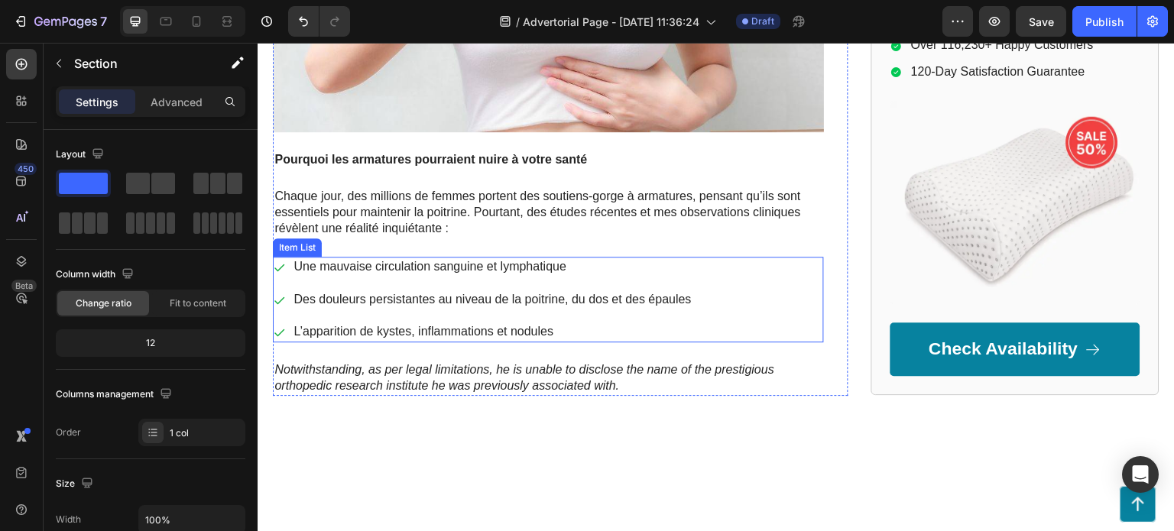
click at [300, 249] on div "Item List" at bounding box center [297, 247] width 49 height 18
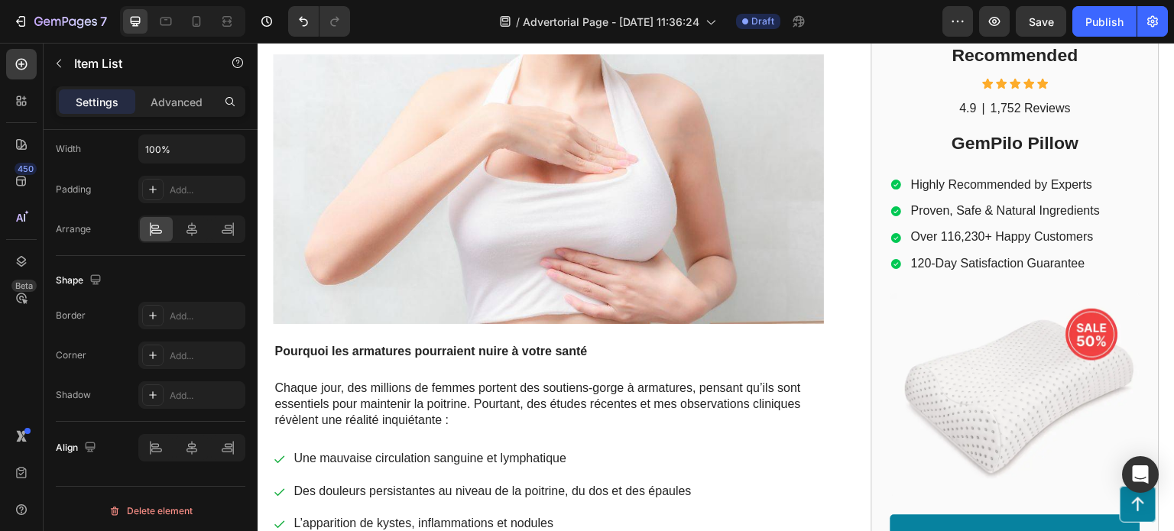
scroll to position [382, 0]
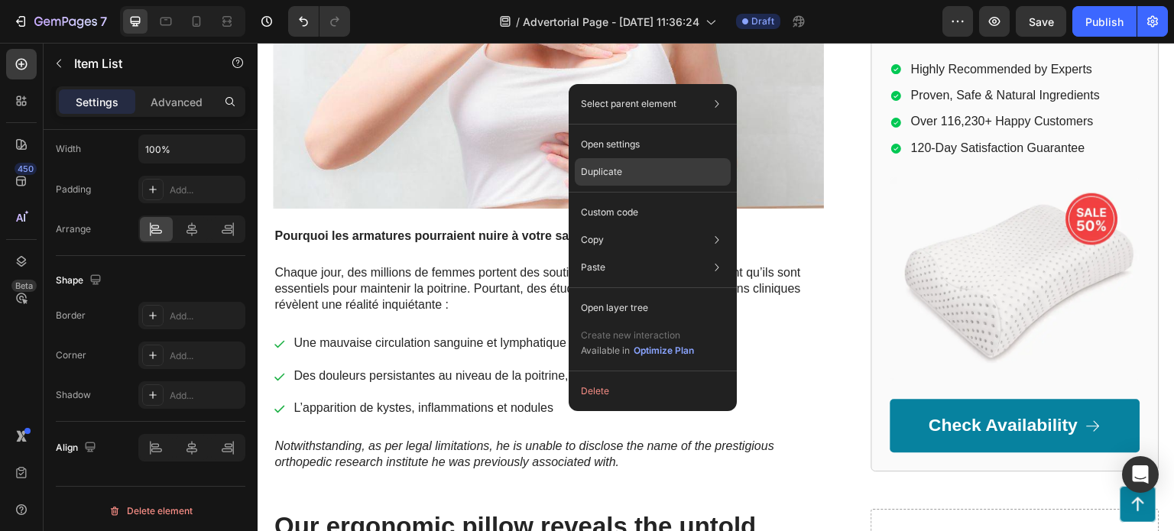
click at [663, 199] on div "Duplicate" at bounding box center [653, 213] width 156 height 28
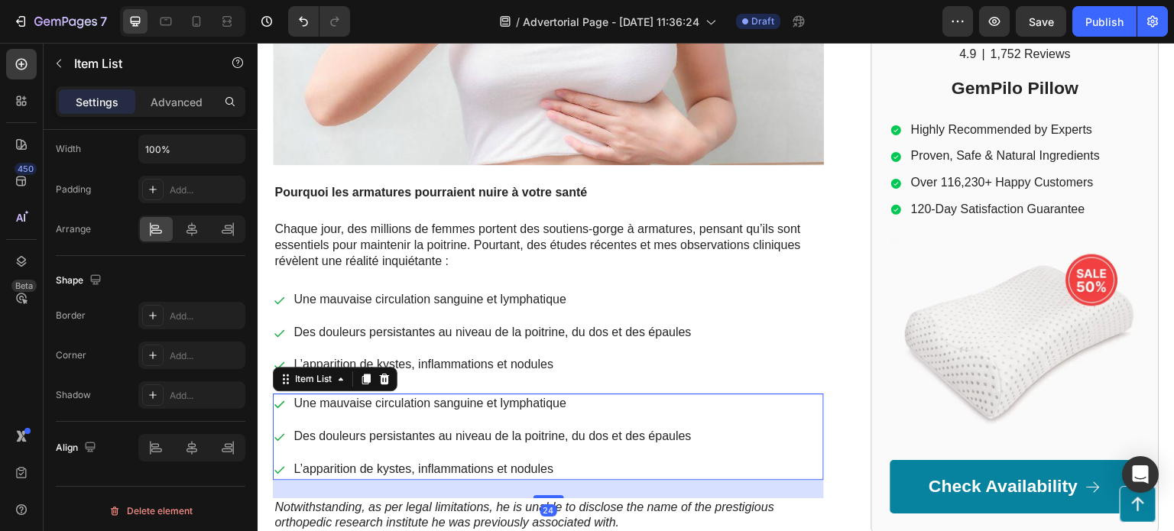
scroll to position [535, 0]
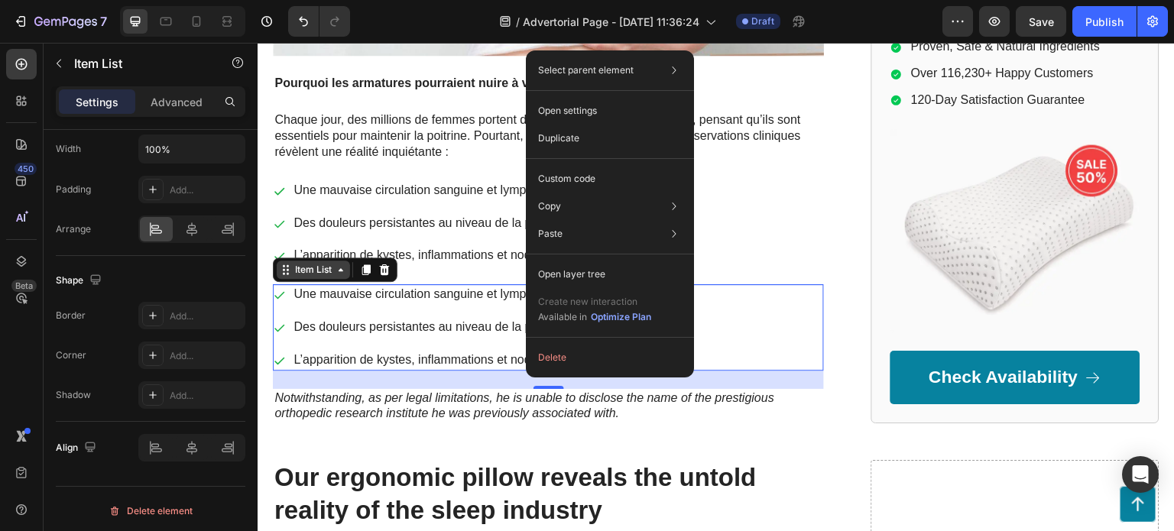
click at [335, 270] on icon at bounding box center [341, 270] width 12 height 12
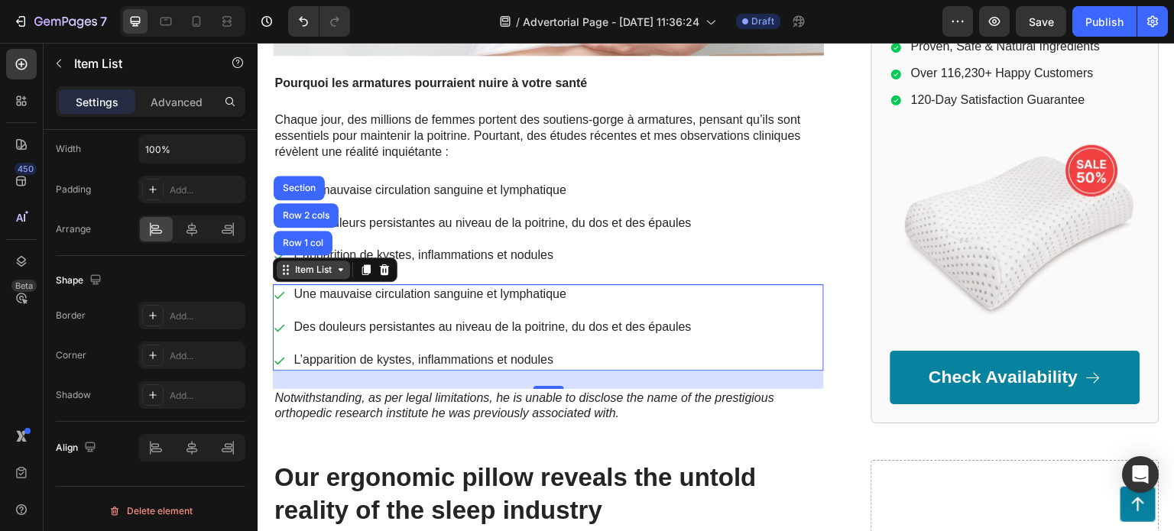
click at [335, 270] on icon at bounding box center [341, 270] width 12 height 12
click at [614, 304] on div "Une mauvaise circulation sanguine et lymphatique Des douleurs persistantes au n…" at bounding box center [483, 327] width 420 height 86
click at [584, 358] on p "L’apparition de kystes, inflammations et nodules" at bounding box center [491, 360] width 397 height 16
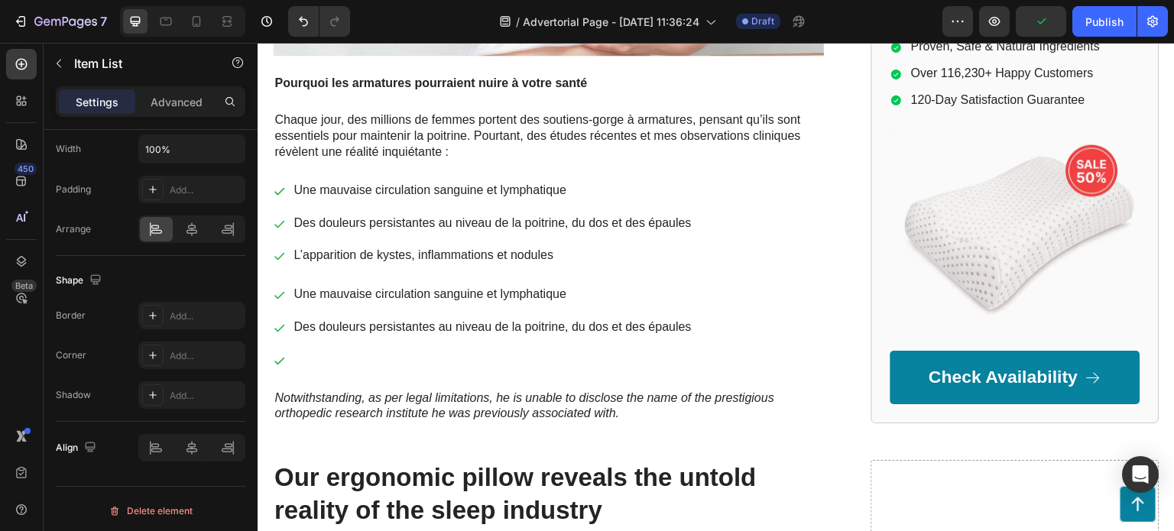
click at [280, 358] on icon at bounding box center [279, 361] width 12 height 12
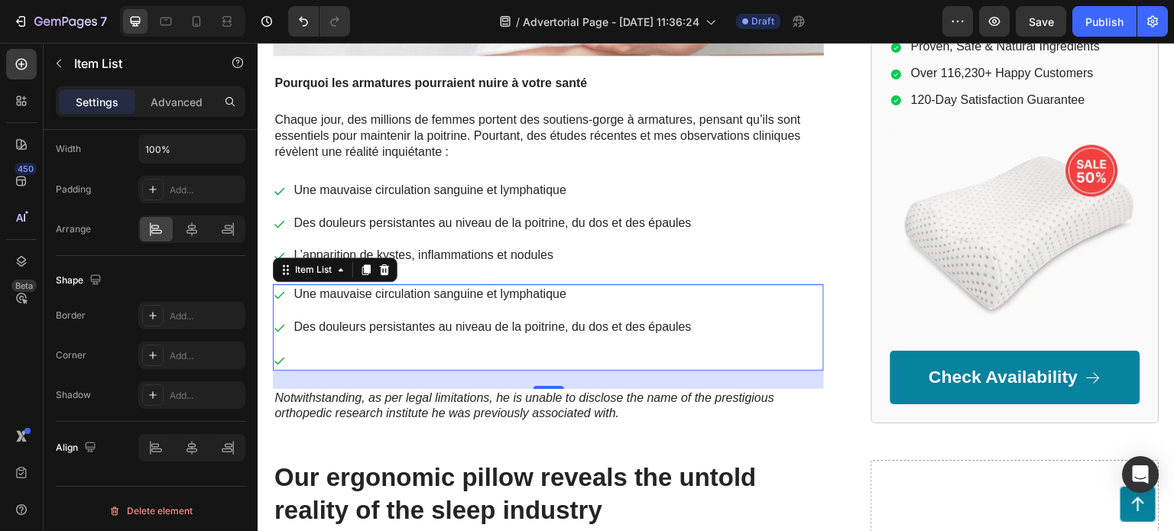
click at [281, 355] on icon at bounding box center [279, 361] width 12 height 12
click at [390, 268] on icon at bounding box center [384, 270] width 12 height 12
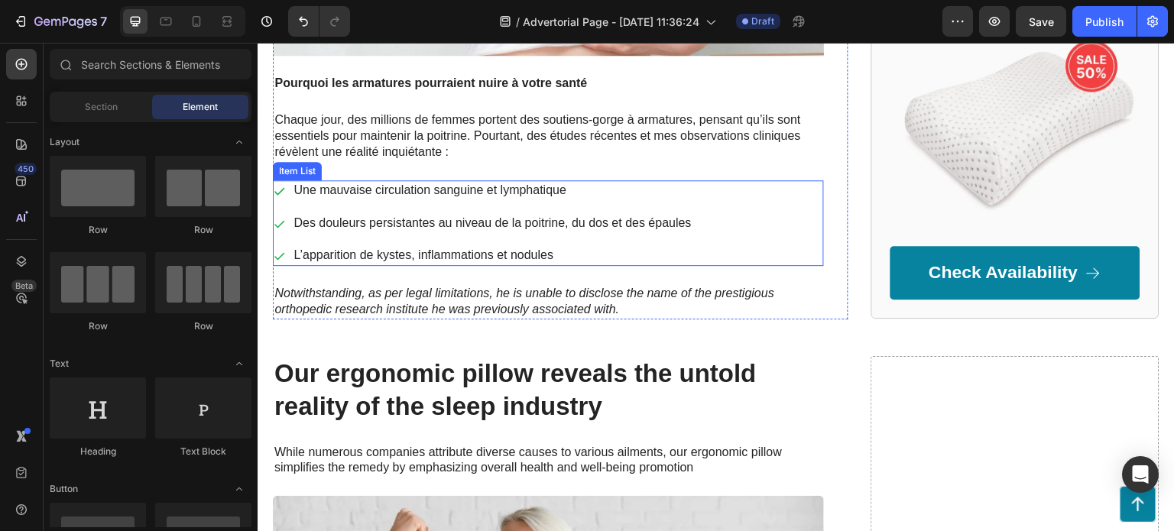
click at [301, 167] on div "Item List" at bounding box center [297, 171] width 43 height 14
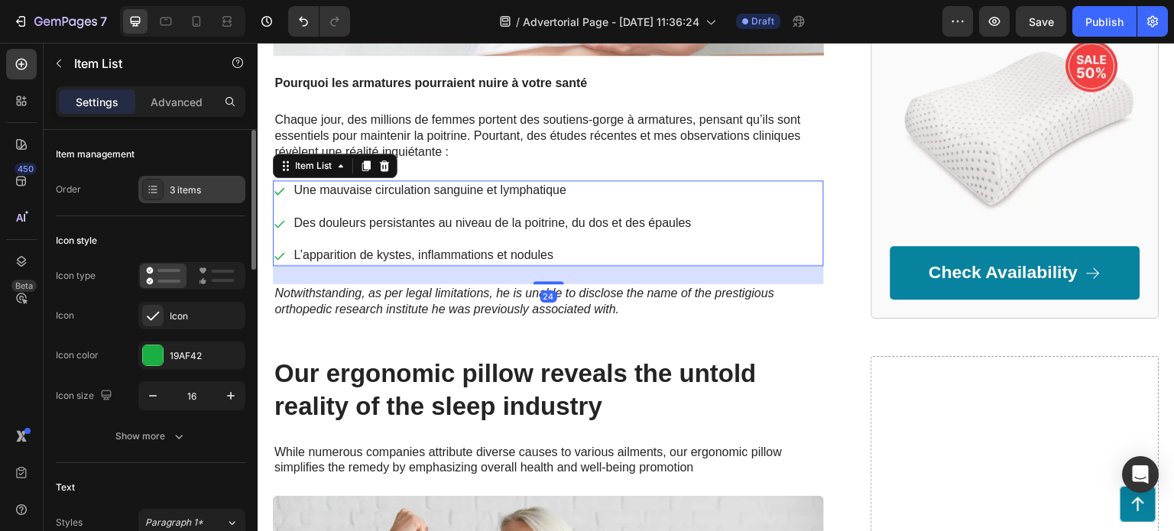
click at [158, 190] on icon at bounding box center [153, 189] width 12 height 12
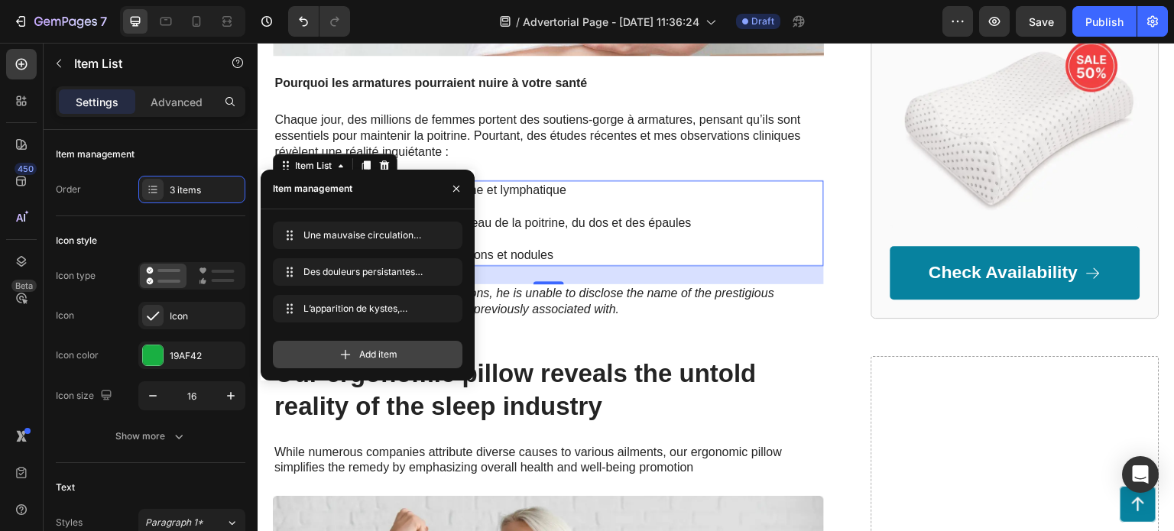
click at [364, 357] on span "Add item" at bounding box center [378, 355] width 38 height 14
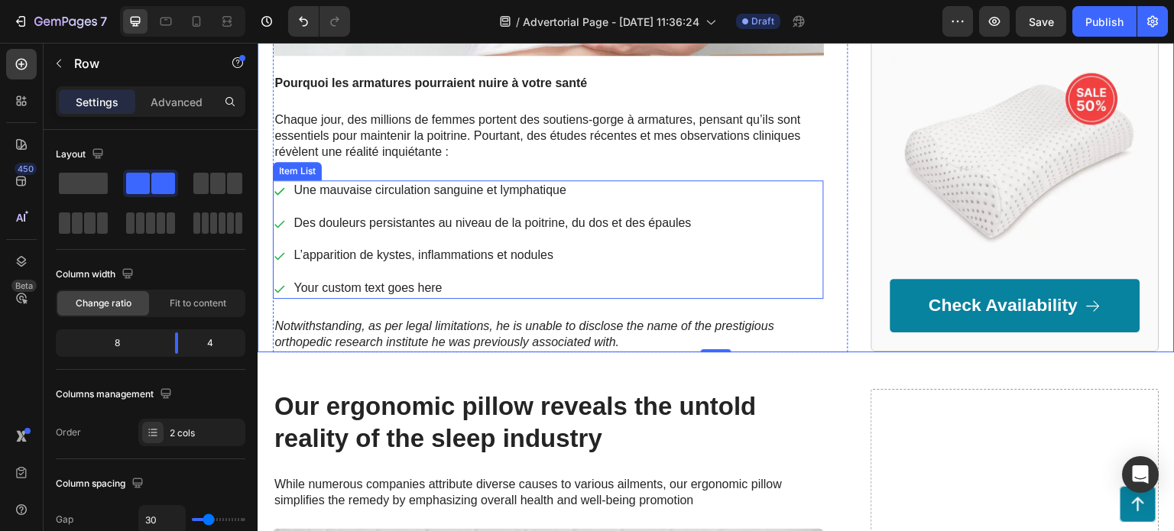
click at [427, 281] on div "Your custom text goes here" at bounding box center [492, 288] width 402 height 21
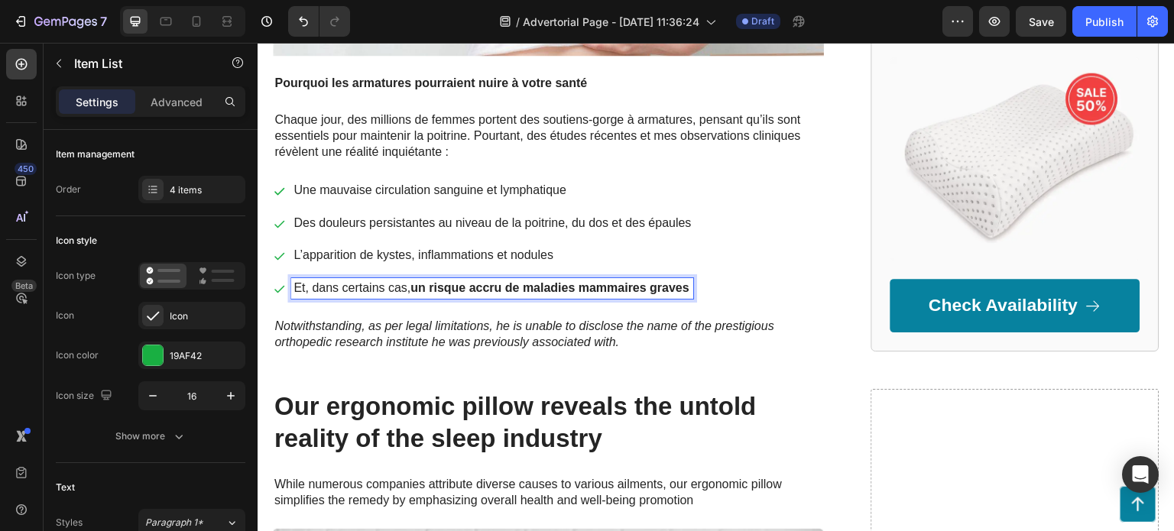
click at [796, 281] on div "Une mauvaise circulation sanguine et lymphatique Des douleurs persistantes au n…" at bounding box center [548, 239] width 551 height 118
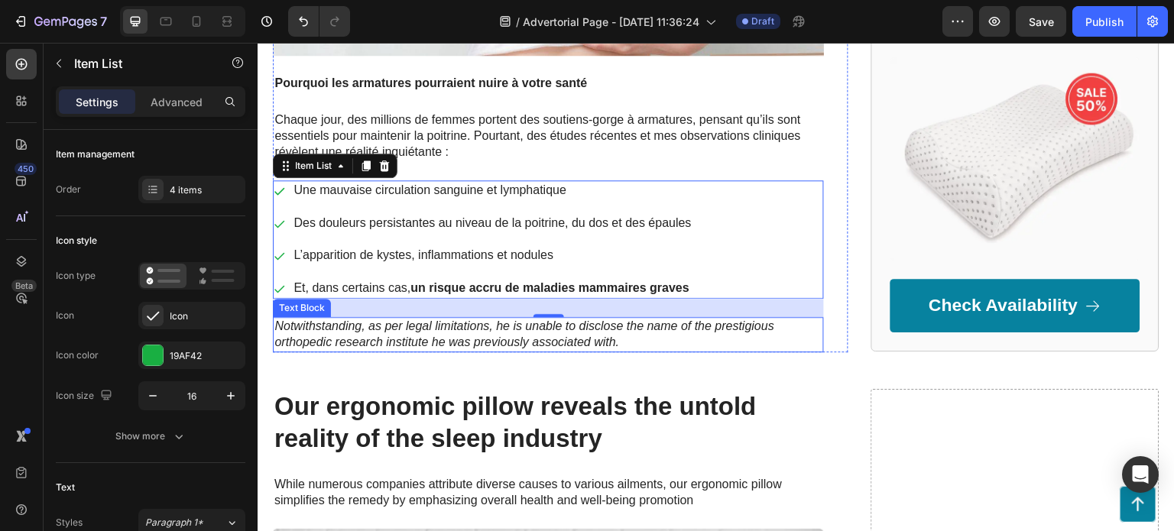
click at [451, 339] on p "Notwithstanding, as per legal limitations, he is unable to disclose the name of…" at bounding box center [548, 335] width 548 height 32
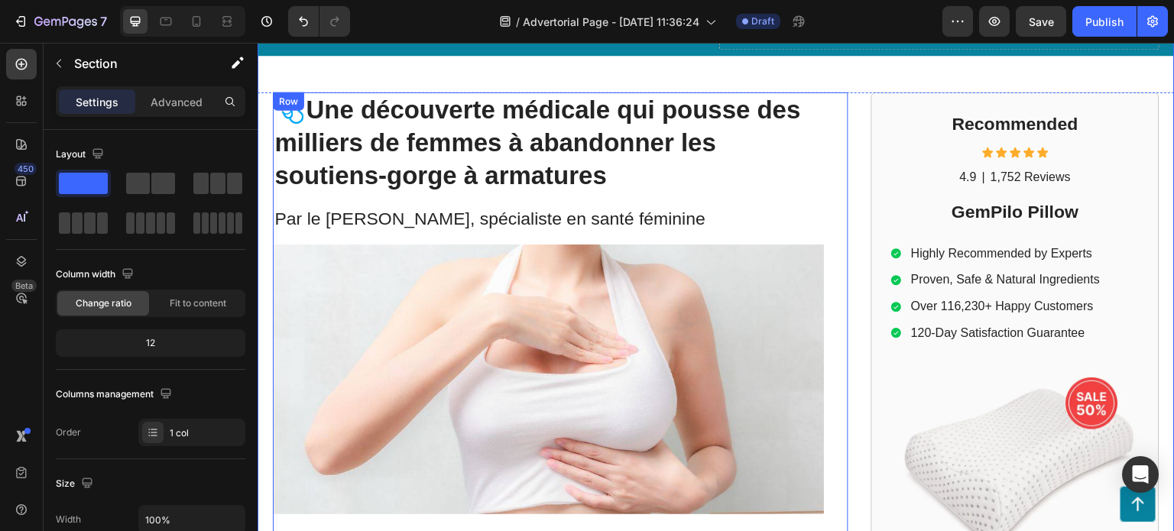
scroll to position [0, 0]
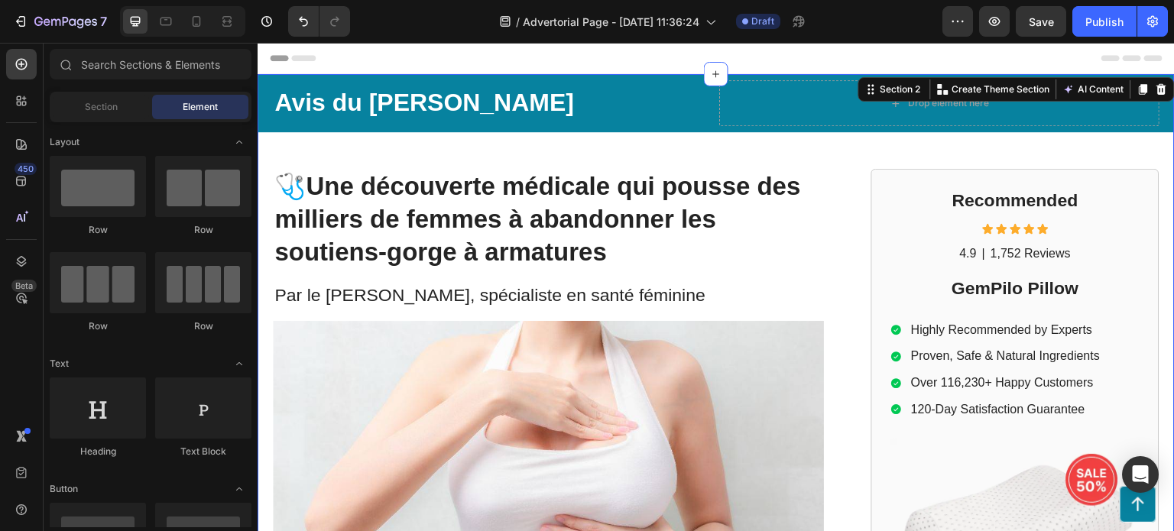
click at [316, 52] on span "Header" at bounding box center [304, 57] width 34 height 15
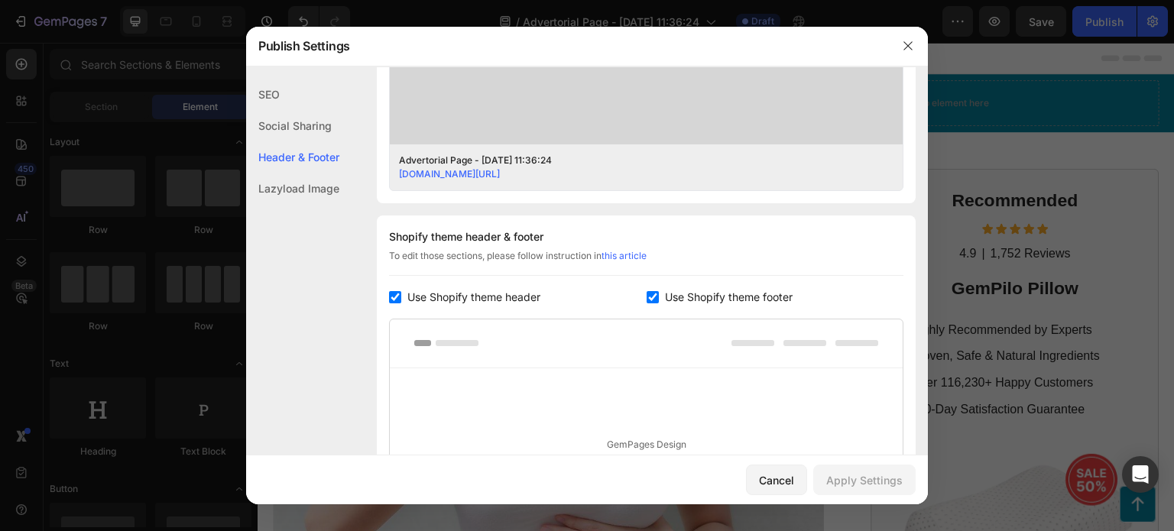
scroll to position [715, 0]
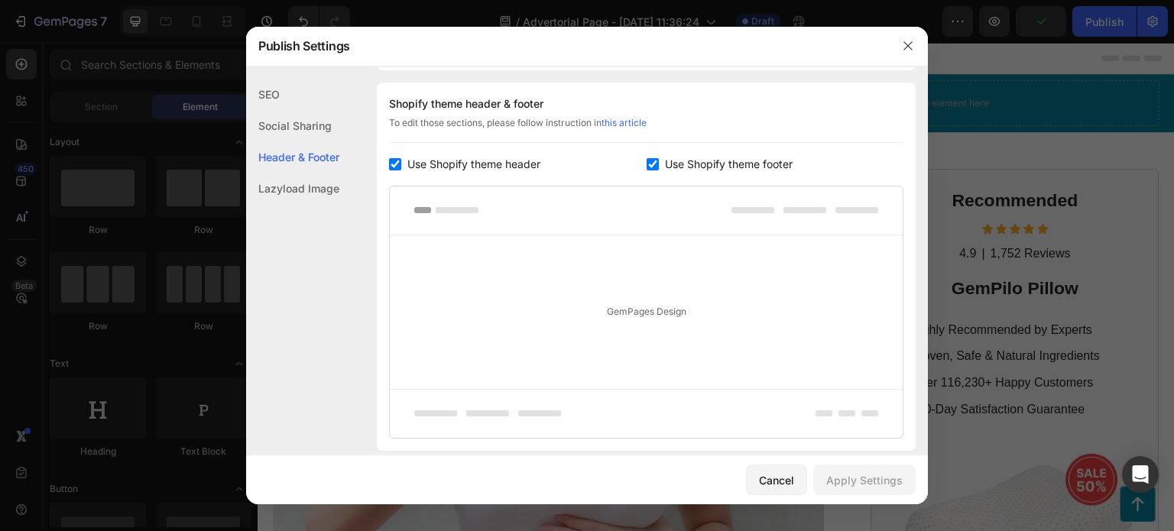
click at [646, 160] on input "checkbox" at bounding box center [652, 164] width 12 height 12
checkbox input "false"
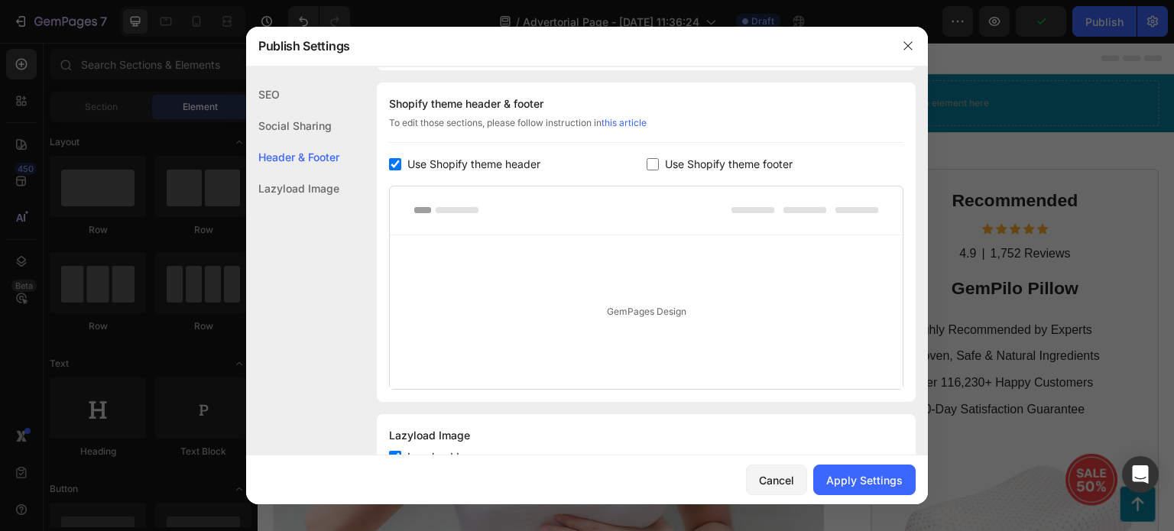
click at [399, 161] on input "checkbox" at bounding box center [395, 164] width 12 height 12
checkbox input "false"
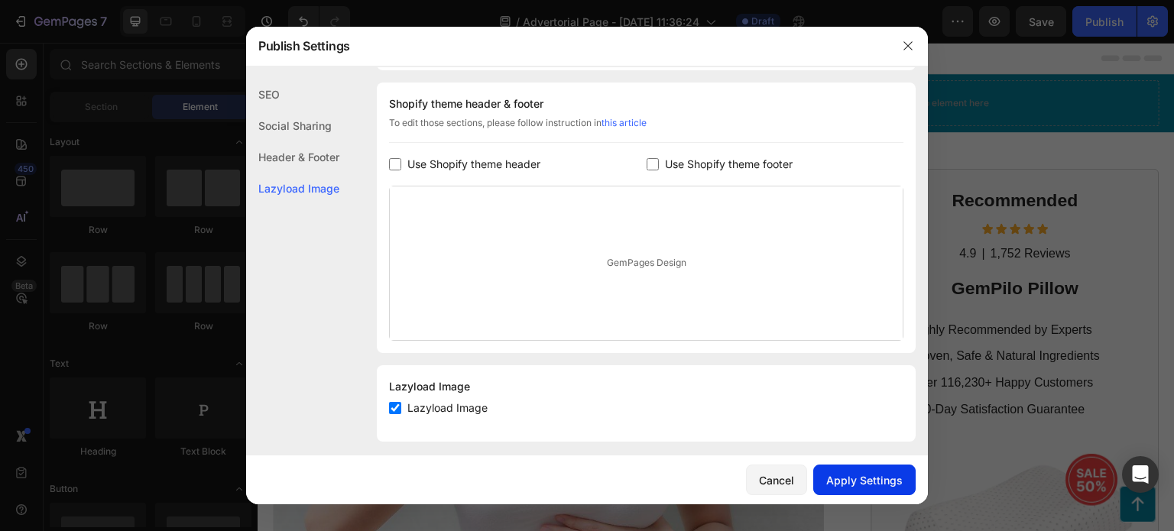
click at [874, 481] on div "Apply Settings" at bounding box center [864, 480] width 76 height 16
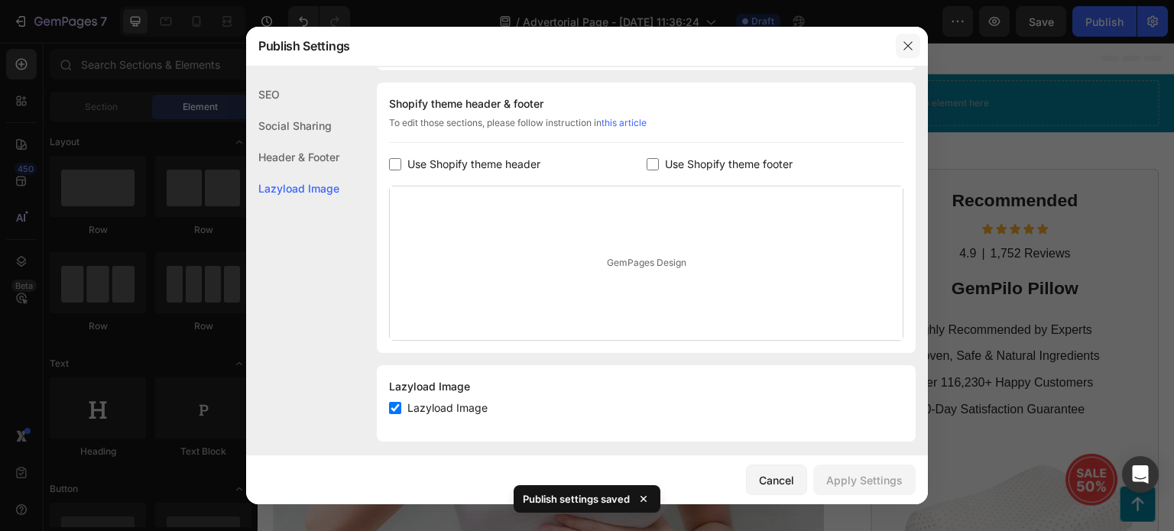
drag, startPoint x: 908, startPoint y: 44, endPoint x: 649, endPoint y: 15, distance: 260.6
click at [908, 44] on icon "button" at bounding box center [908, 46] width 12 height 12
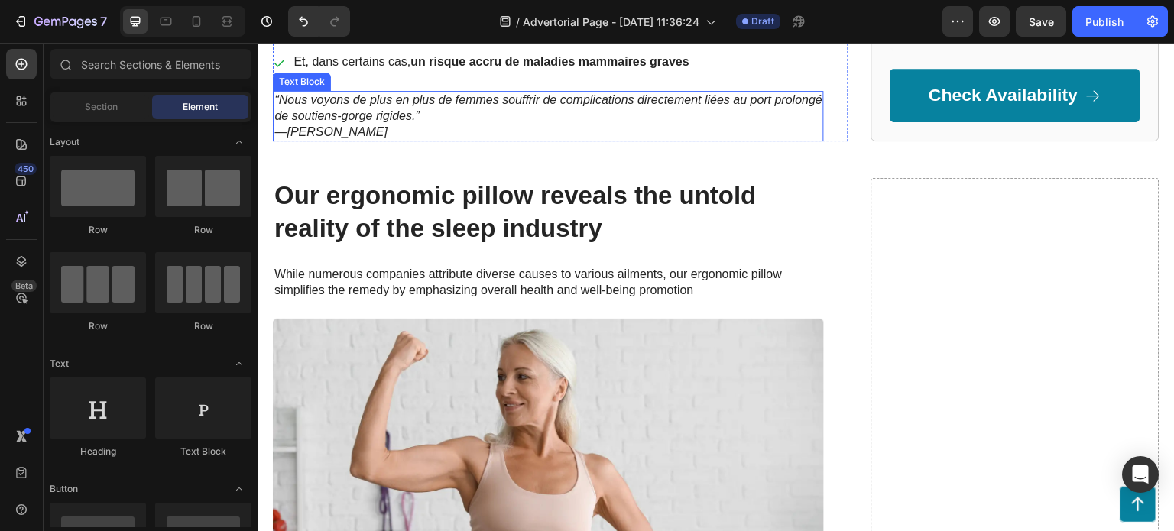
scroll to position [840, 0]
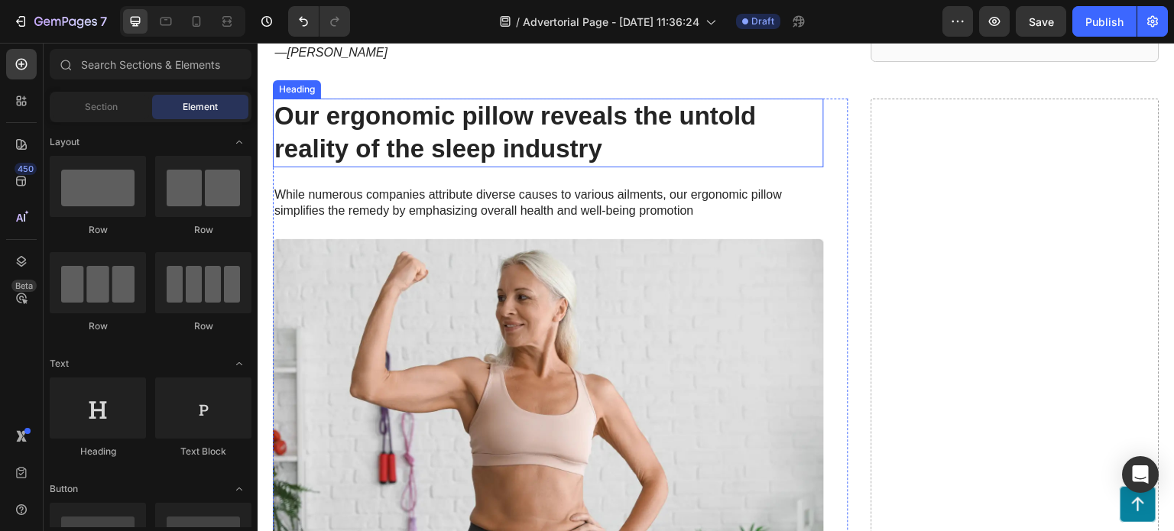
click at [536, 129] on h2 "Our ergonomic pillow reveals the untold reality of the sleep industry" at bounding box center [548, 133] width 551 height 69
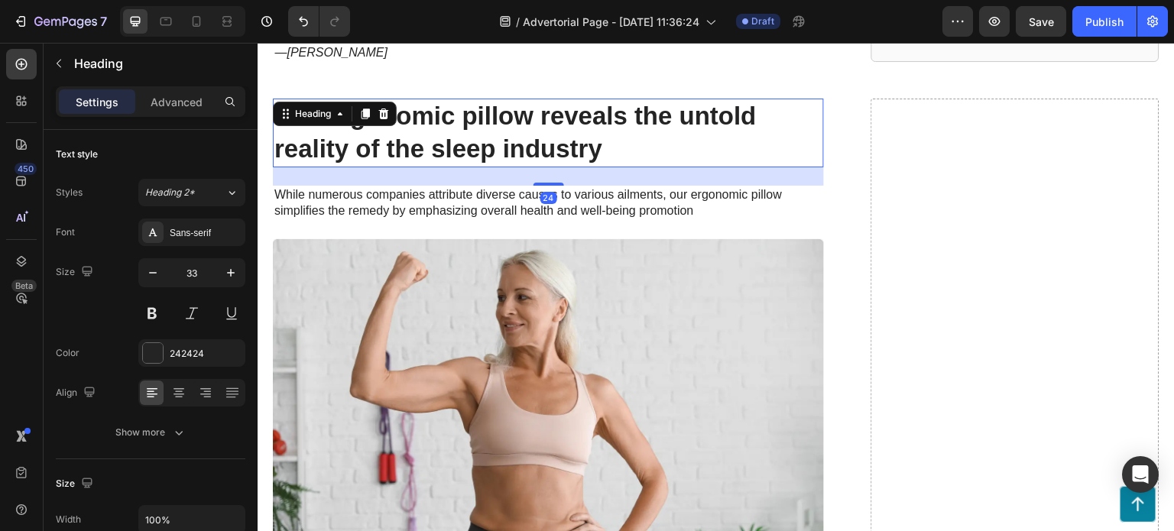
click at [542, 139] on h2 "Our ergonomic pillow reveals the untold reality of the sleep industry" at bounding box center [548, 133] width 551 height 69
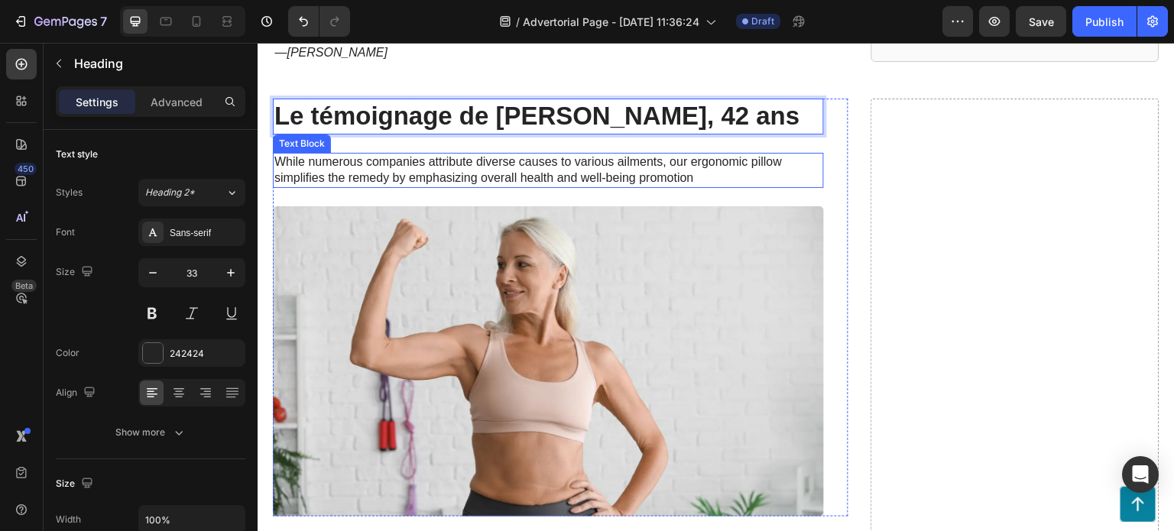
click at [539, 160] on p "While numerous companies attribute diverse causes to various ailments, our ergo…" at bounding box center [548, 170] width 548 height 32
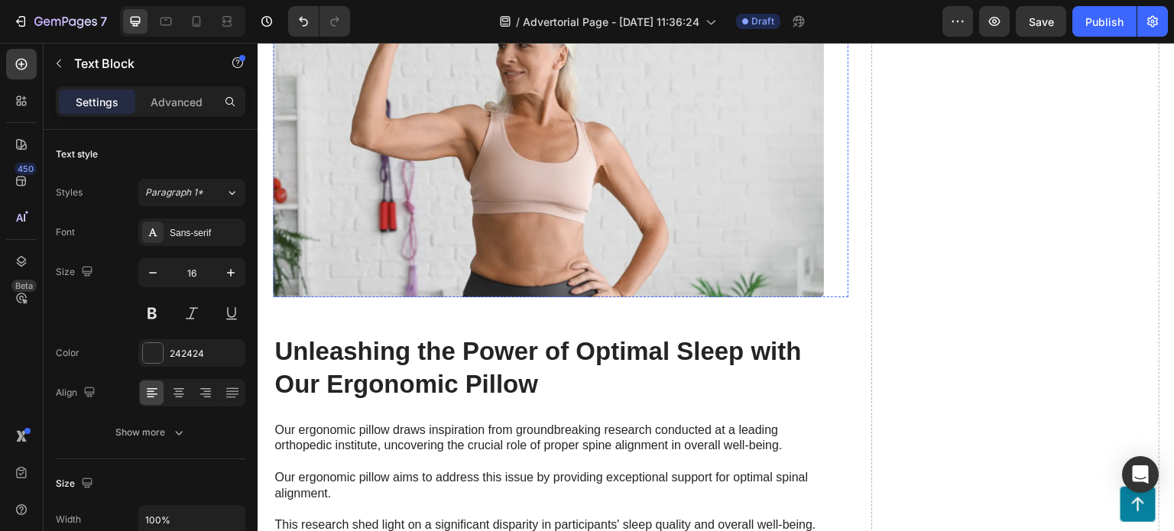
scroll to position [1299, 0]
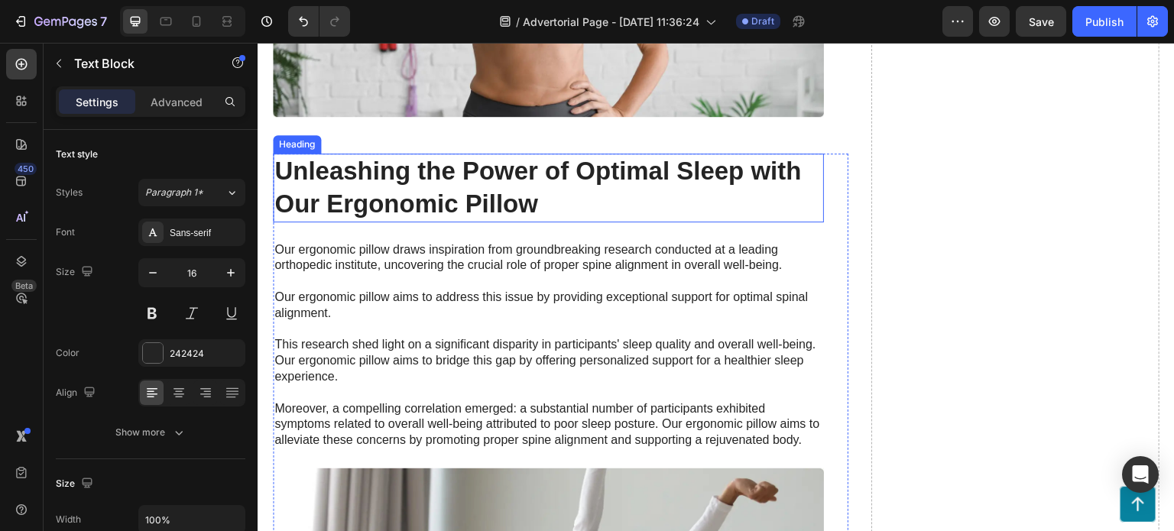
click at [537, 194] on h2 "Unleashing the Power of Optimal Sleep with Our Ergonomic Pillow" at bounding box center [548, 188] width 551 height 69
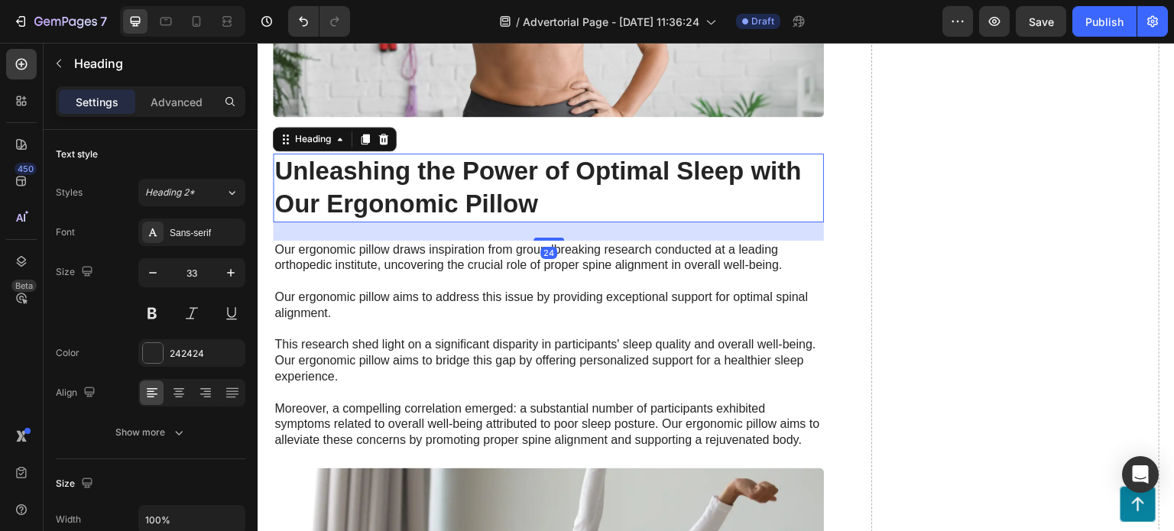
click at [552, 200] on h2 "Unleashing the Power of Optimal Sleep with Our Ergonomic Pillow" at bounding box center [548, 188] width 551 height 69
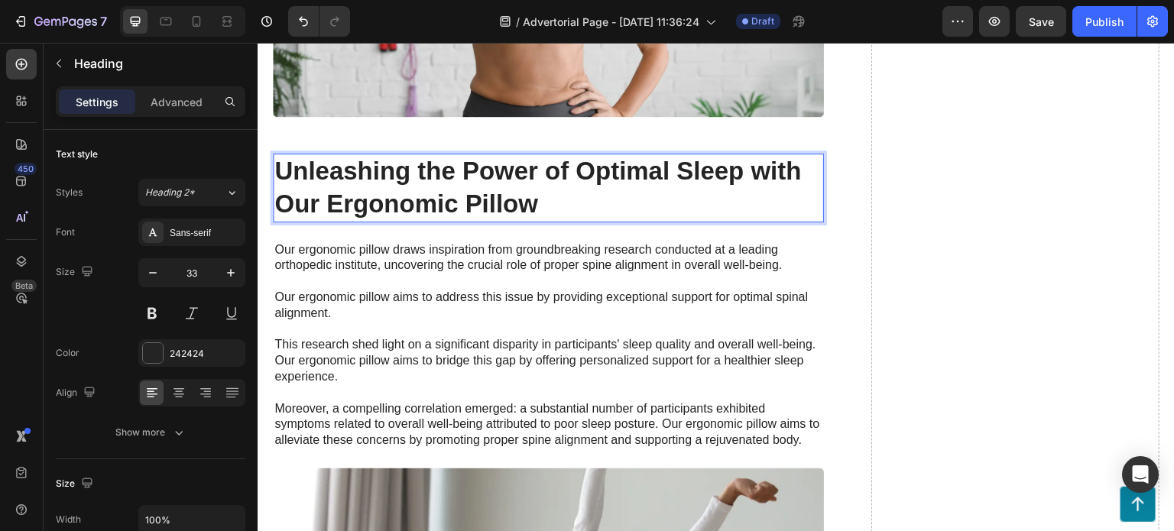
click at [552, 200] on p "Unleashing the Power of Optimal Sleep with Our Ergonomic Pillow" at bounding box center [548, 188] width 548 height 66
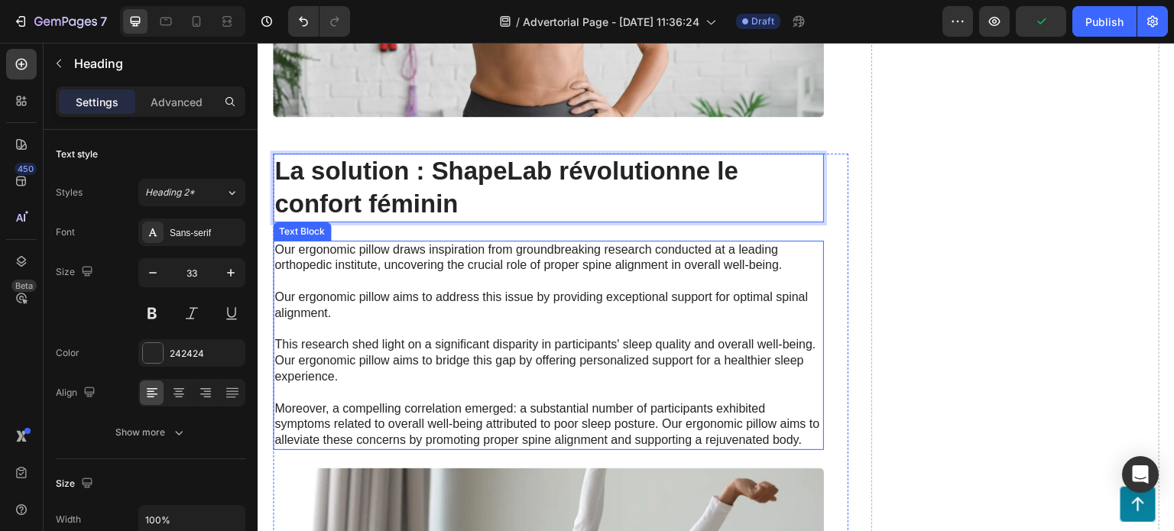
click at [555, 315] on p "Our ergonomic pillow draws inspiration from groundbreaking research conducted a…" at bounding box center [548, 345] width 548 height 206
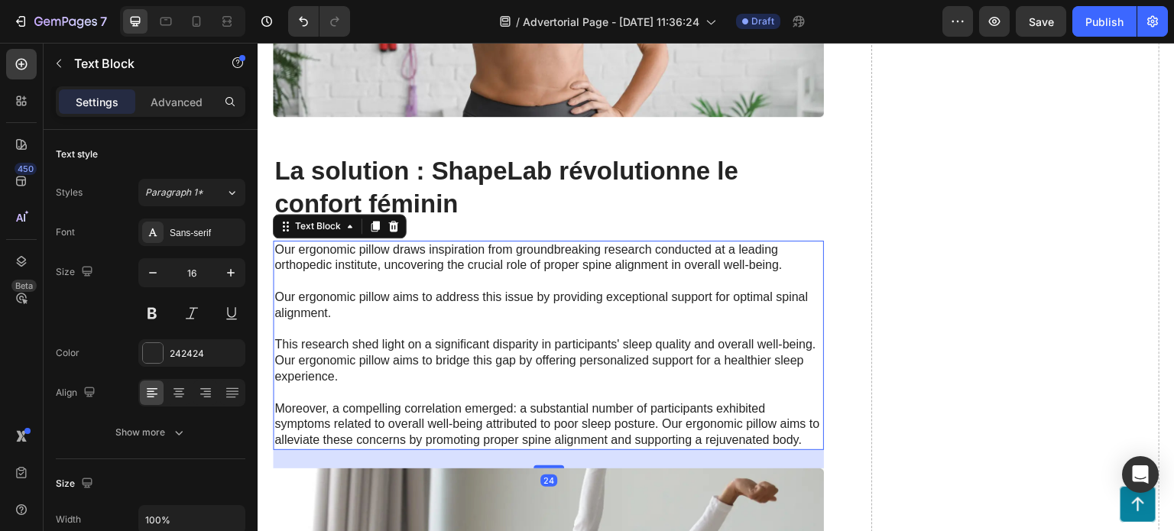
click at [508, 327] on p "Our ergonomic pillow draws inspiration from groundbreaking research conducted a…" at bounding box center [548, 345] width 548 height 206
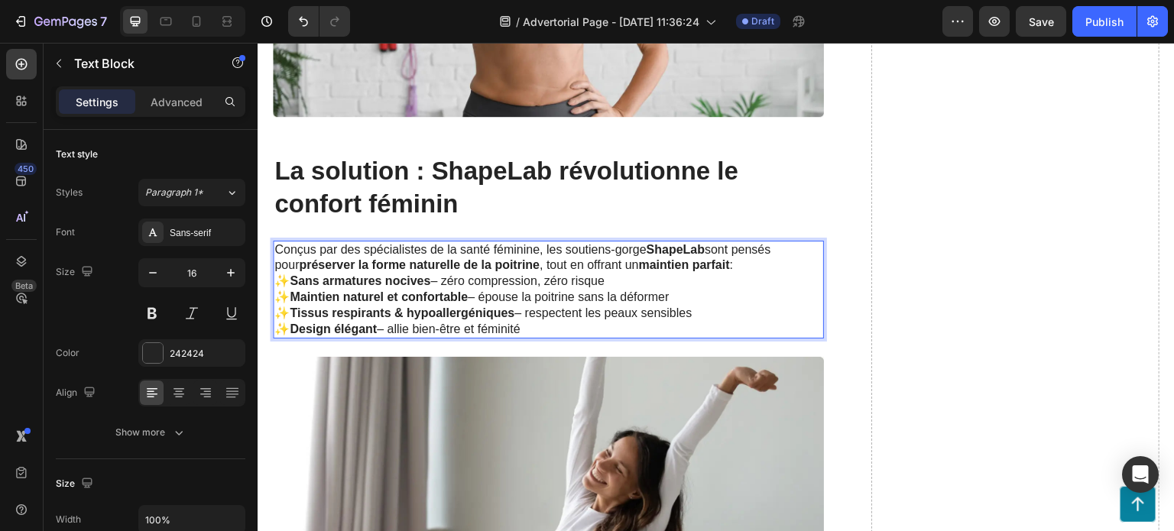
click at [720, 256] on p "Conçus par des spécialistes de la santé féminine, les soutiens-gorge ShapeLab s…" at bounding box center [548, 258] width 548 height 32
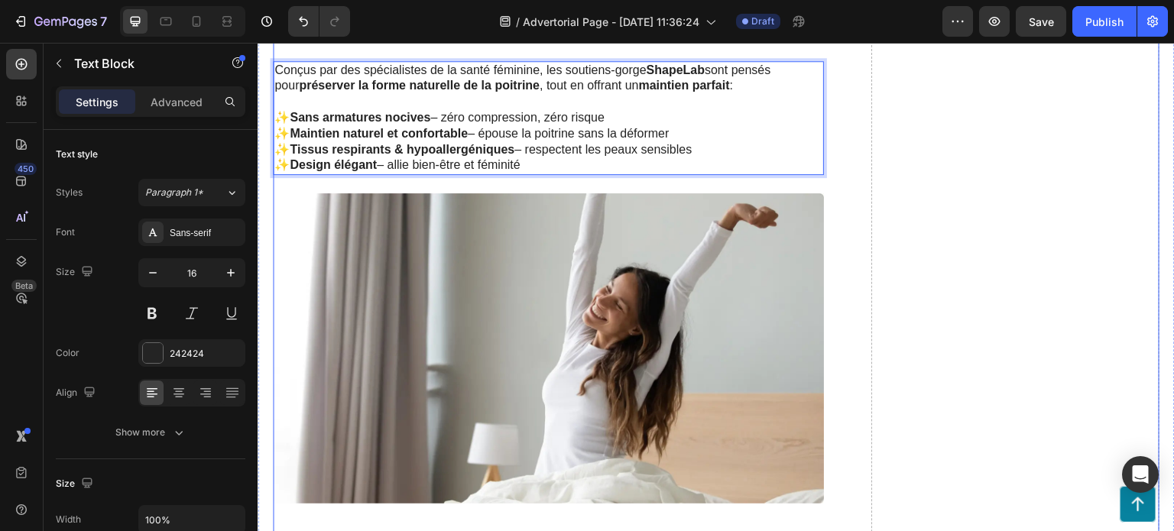
scroll to position [1452, 0]
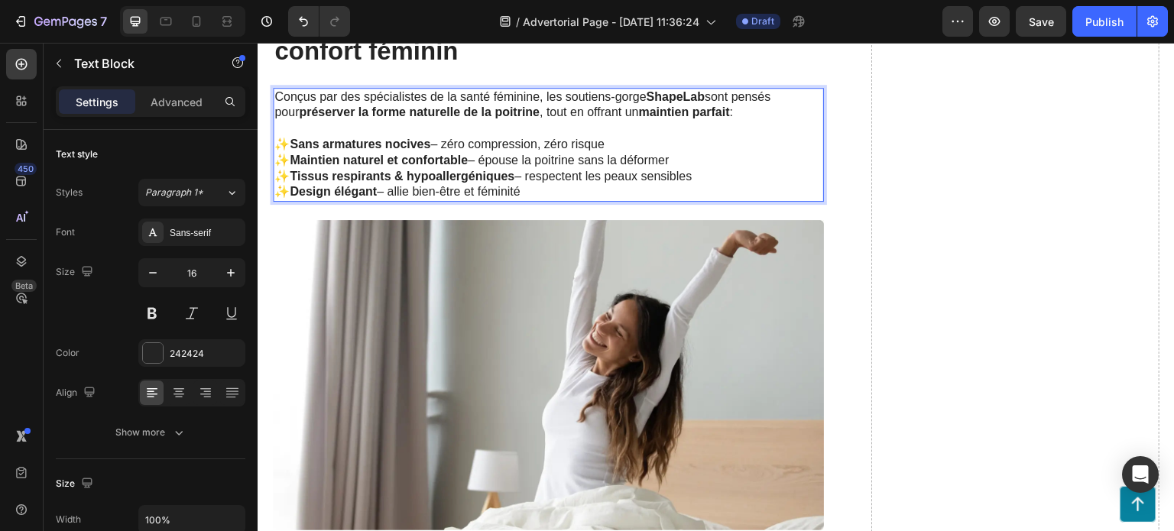
click at [580, 180] on p "✨ Sans armatures nocives – zéro compression, zéro risque ✨ Maintien naturel et …" at bounding box center [548, 168] width 548 height 63
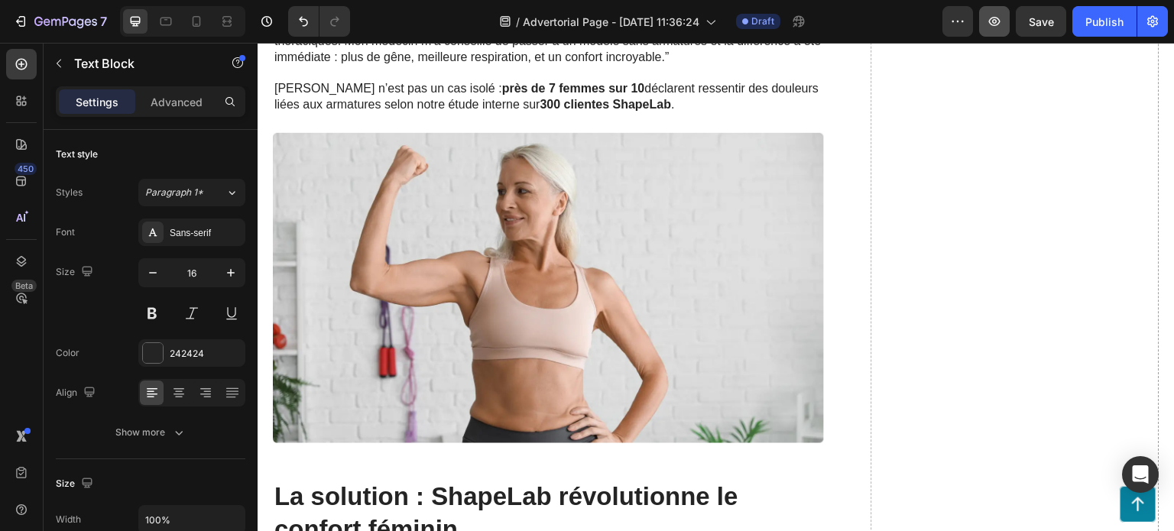
scroll to position [840, 0]
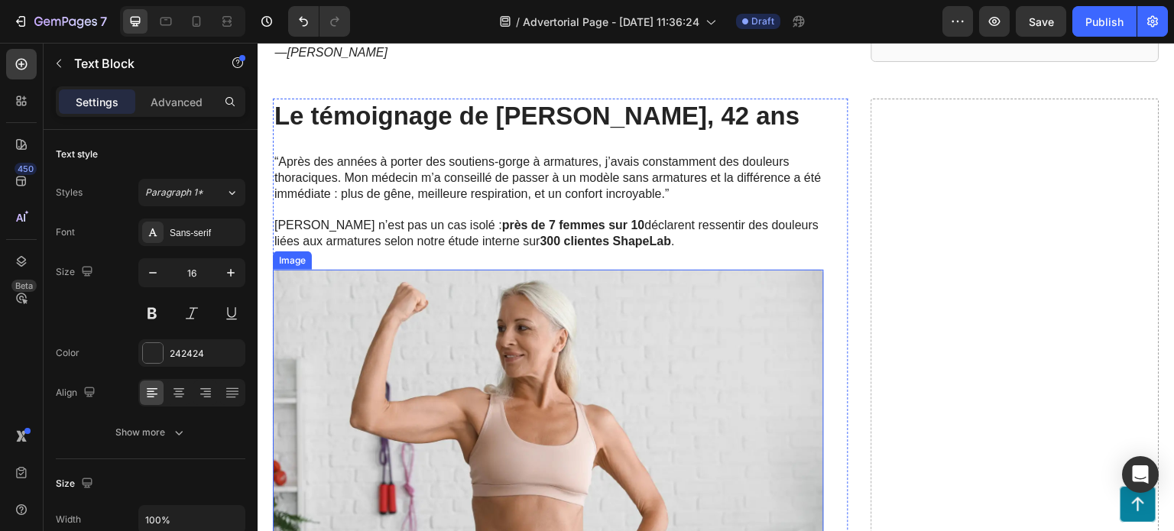
click at [690, 357] on img at bounding box center [548, 425] width 551 height 310
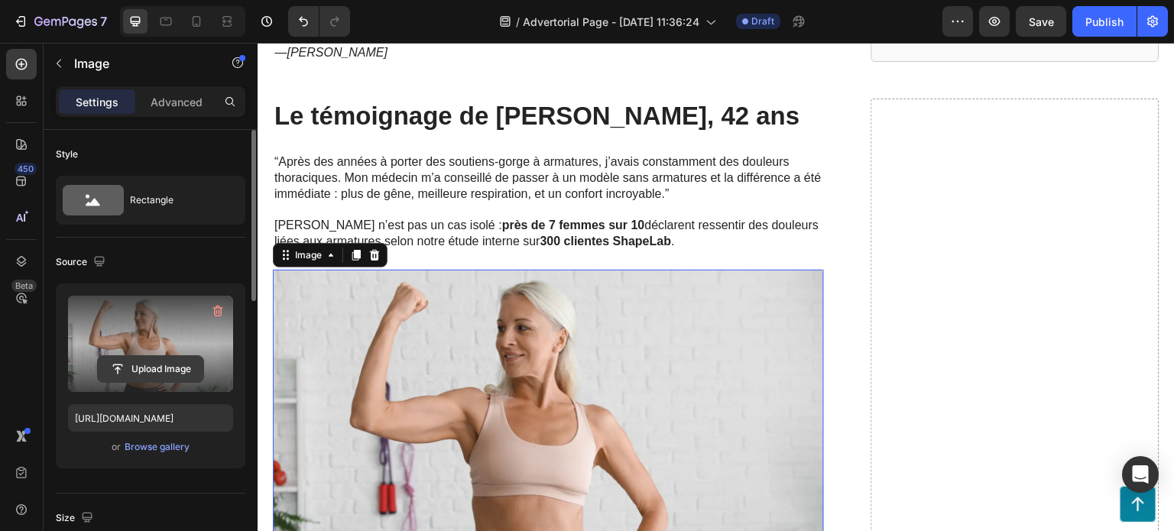
click at [174, 364] on input "file" at bounding box center [150, 369] width 105 height 26
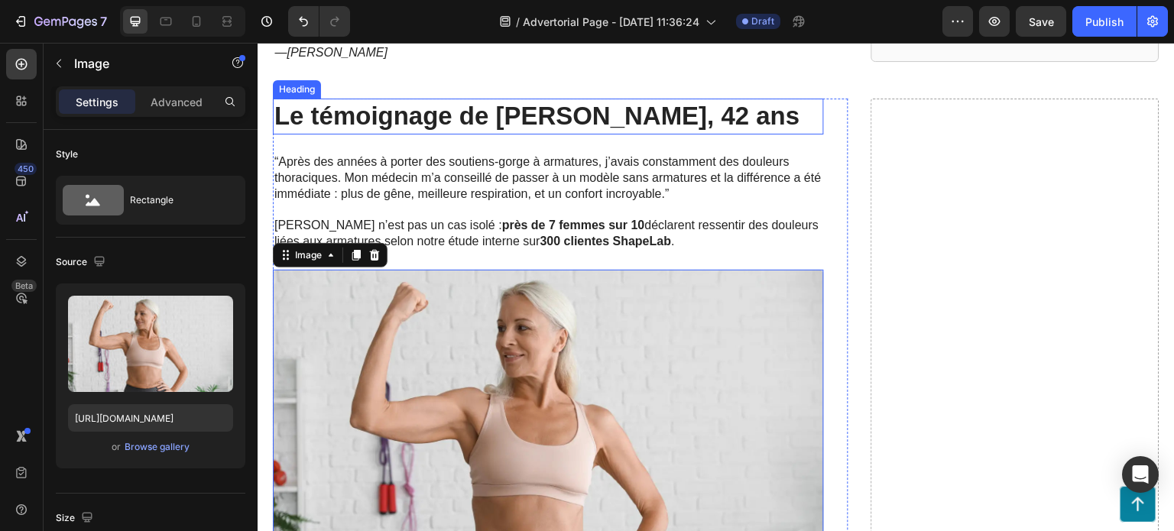
click at [537, 112] on p "Le témoignage de [PERSON_NAME], 42 ans" at bounding box center [548, 116] width 548 height 33
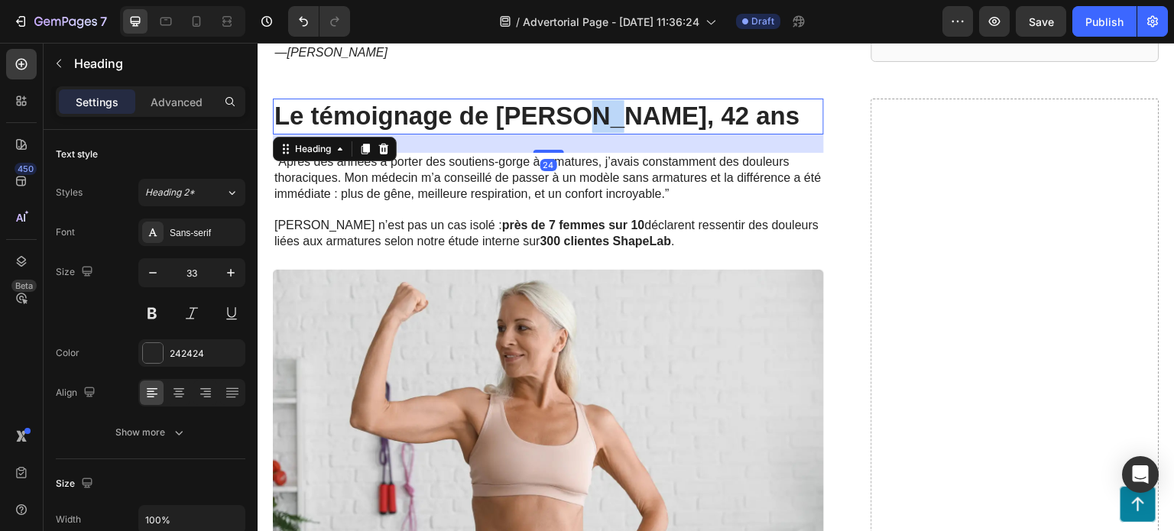
click at [576, 112] on p "Le témoignage de [PERSON_NAME], 42 ans" at bounding box center [548, 116] width 548 height 33
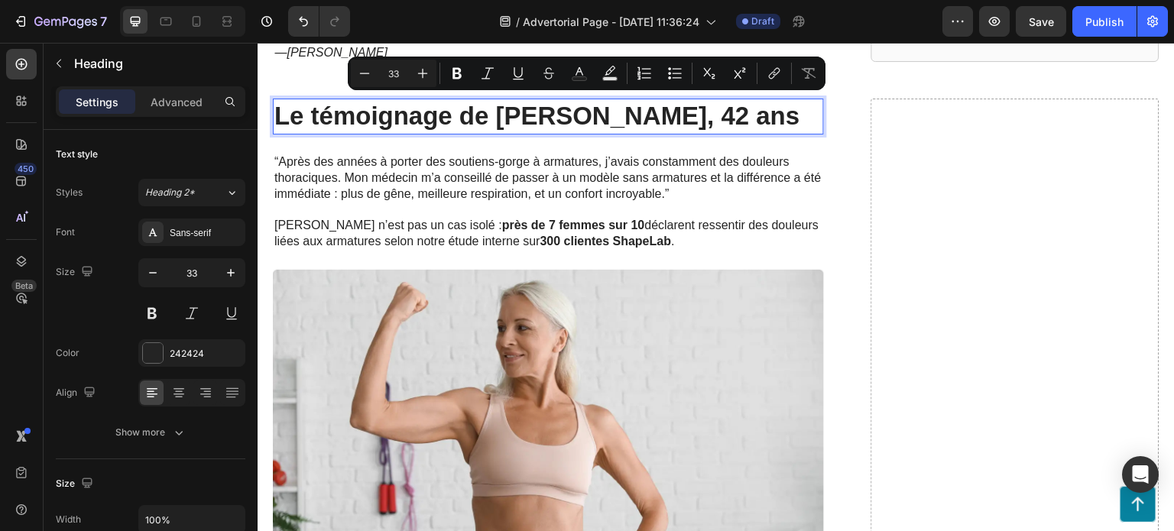
click at [571, 117] on p "Le témoignage de [PERSON_NAME], 42 ans" at bounding box center [548, 116] width 548 height 33
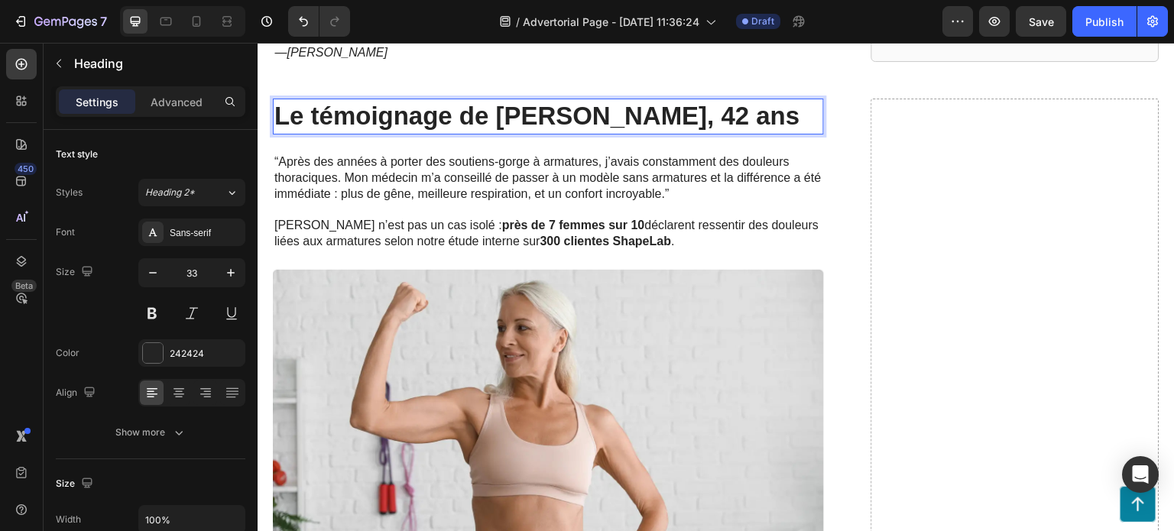
click at [575, 115] on p "Le témoignage de [PERSON_NAME], 42 ans" at bounding box center [548, 116] width 548 height 33
click at [572, 322] on img at bounding box center [548, 425] width 551 height 310
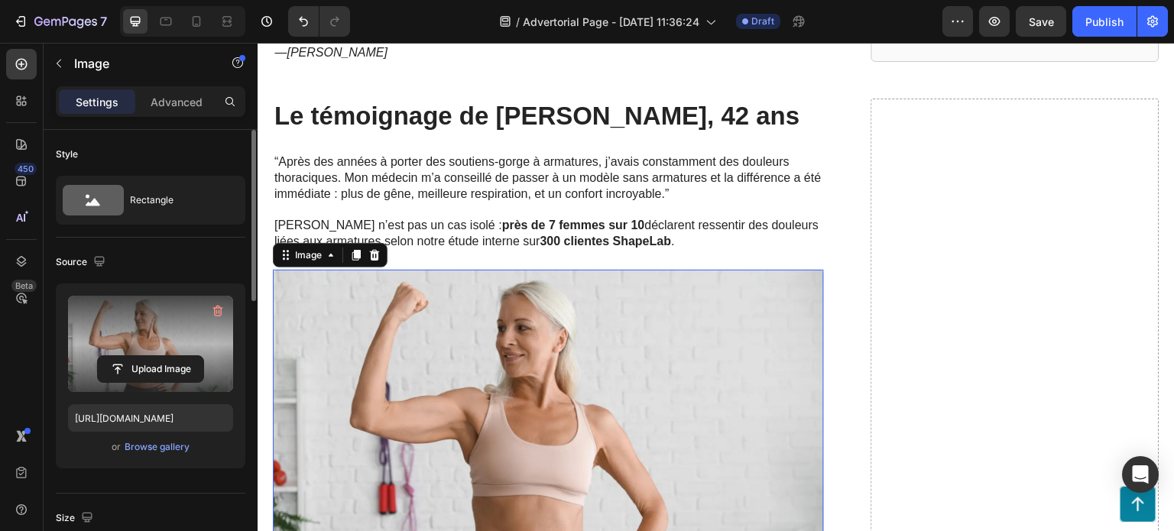
click at [151, 341] on label at bounding box center [150, 344] width 165 height 96
click at [151, 356] on input "file" at bounding box center [150, 369] width 105 height 26
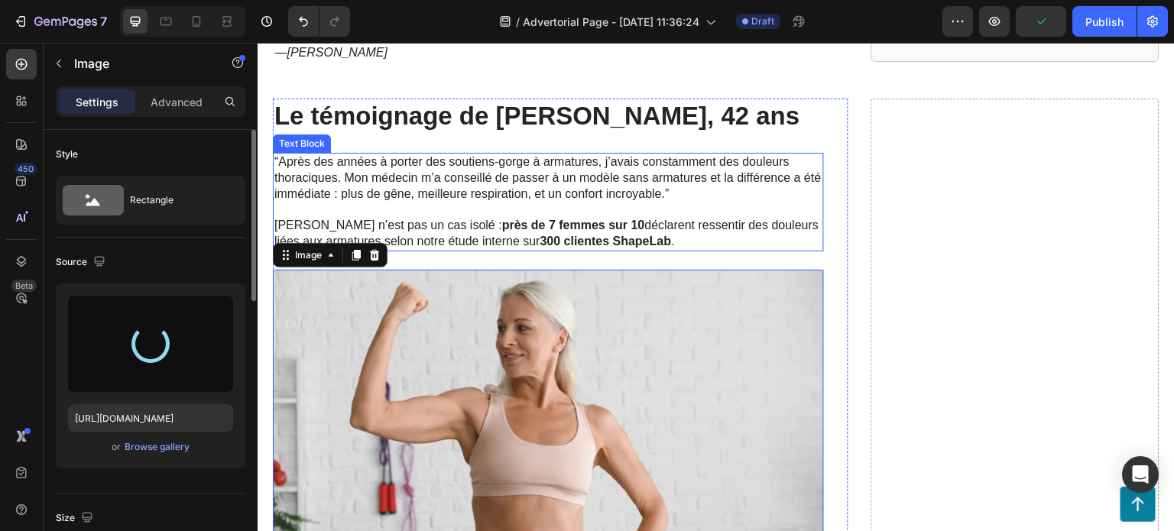
type input "[URL][DOMAIN_NAME]"
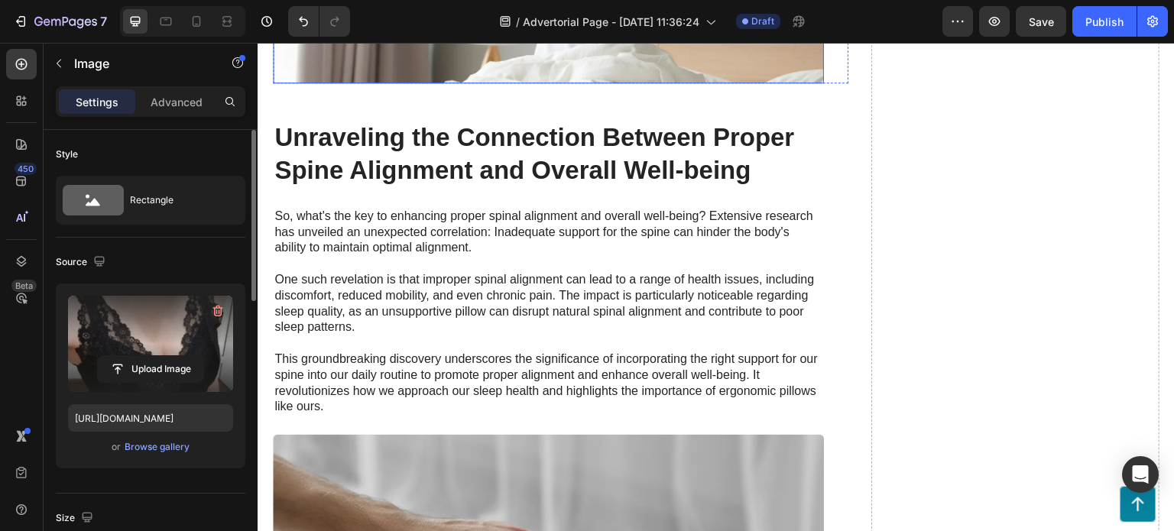
scroll to position [1681, 0]
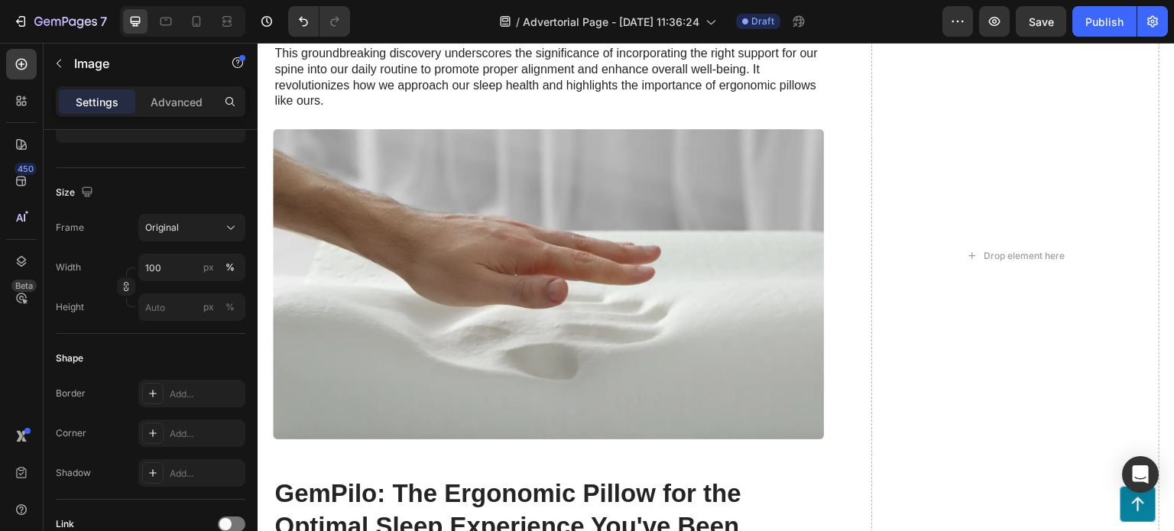
scroll to position [0, 0]
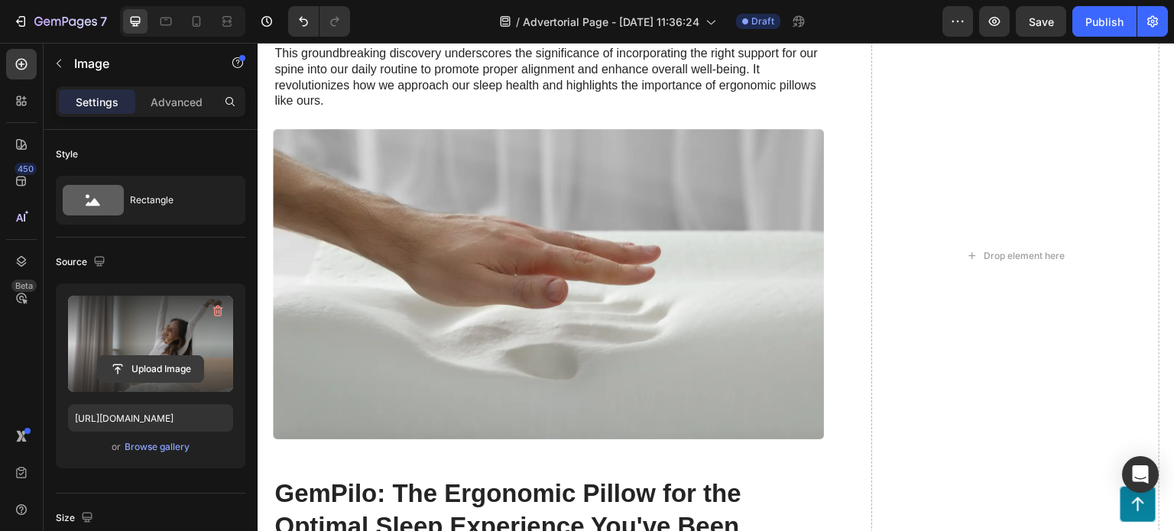
click at [158, 367] on input "file" at bounding box center [150, 369] width 105 height 26
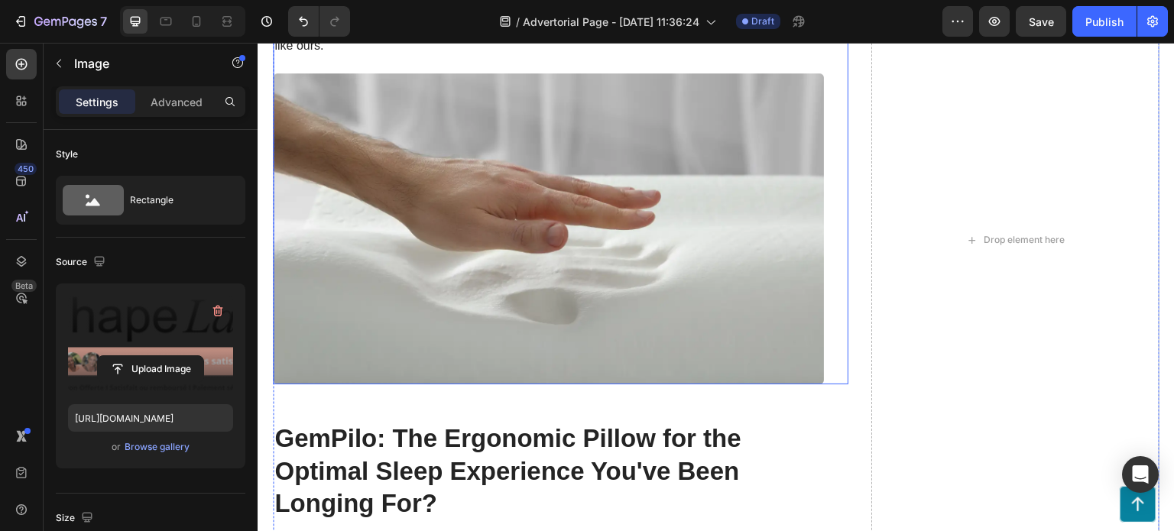
scroll to position [1910, 0]
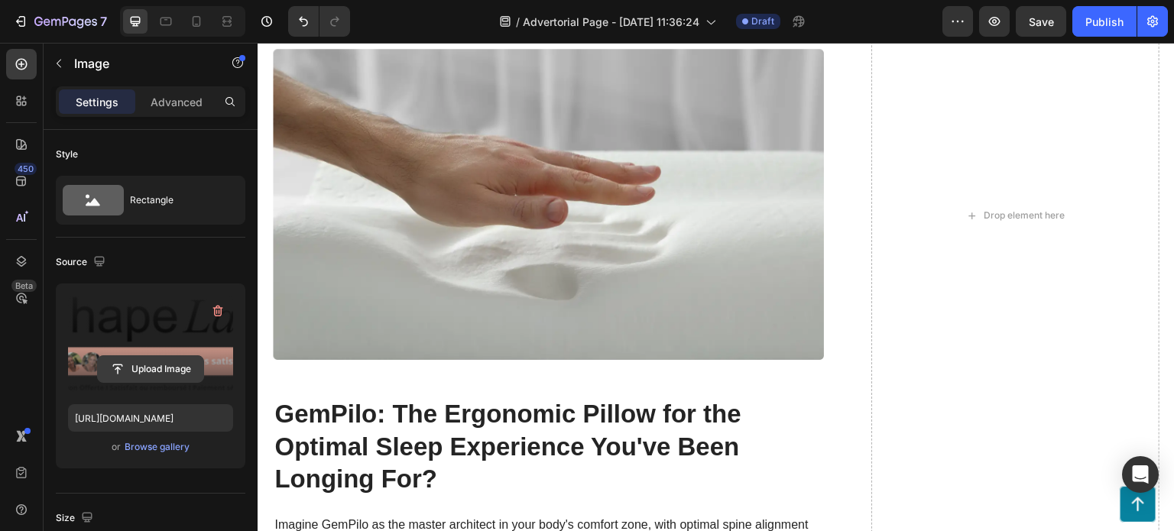
click at [169, 362] on input "file" at bounding box center [150, 369] width 105 height 26
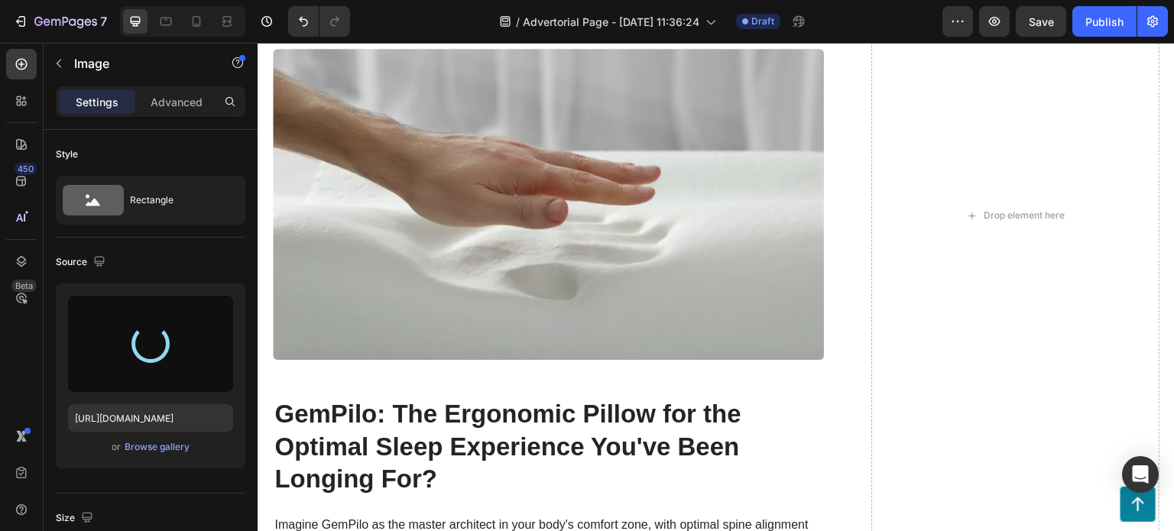
type input "[URL][DOMAIN_NAME]"
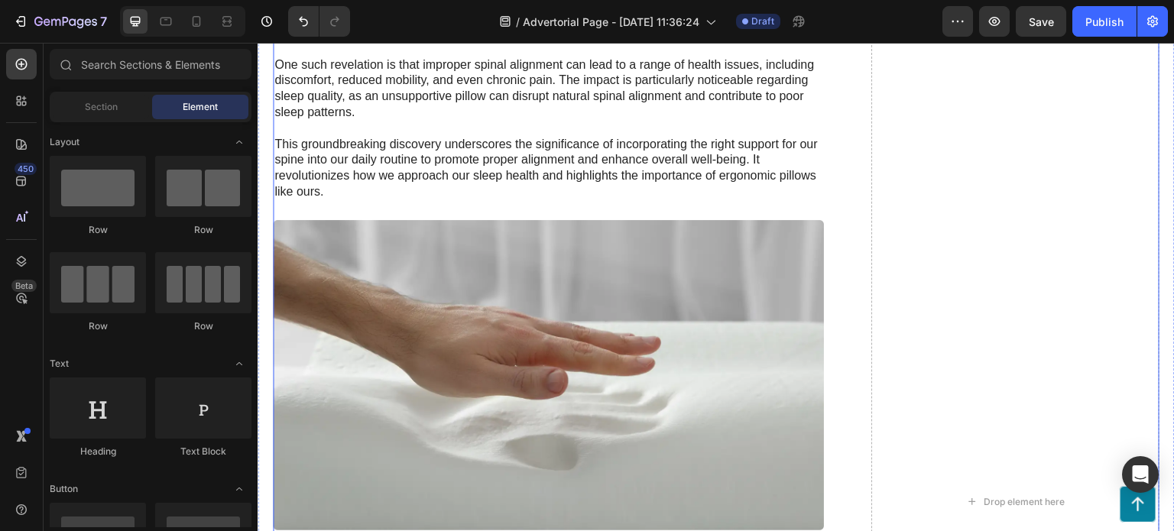
scroll to position [1604, 0]
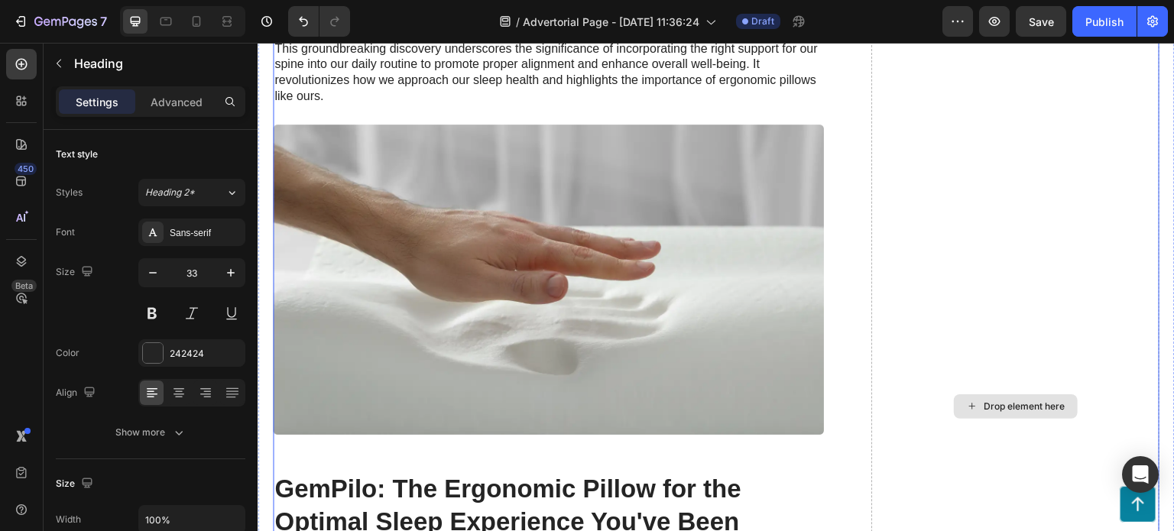
click at [944, 278] on div "Drop element here" at bounding box center [1015, 406] width 288 height 2153
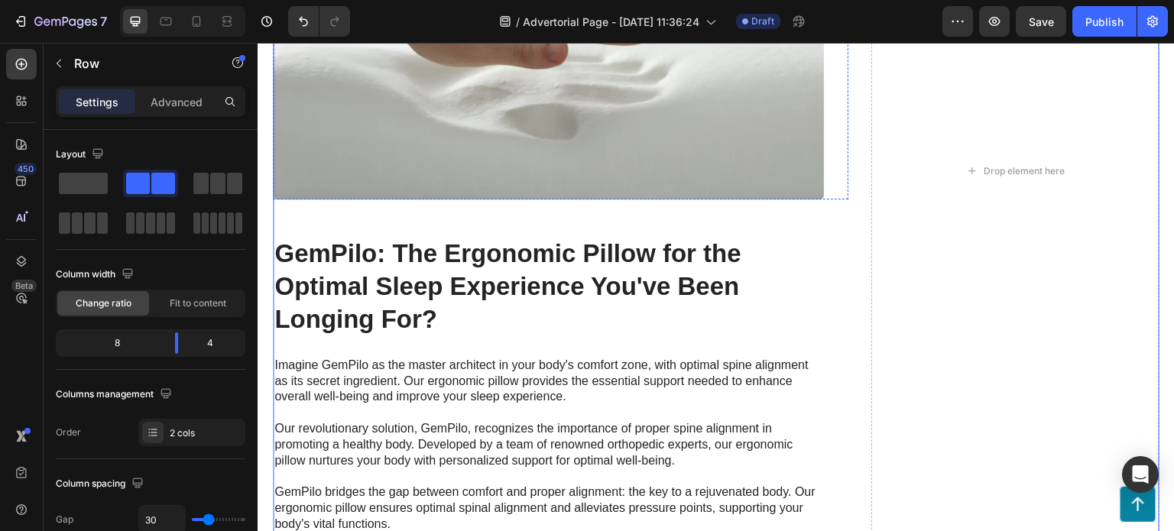
scroll to position [1834, 0]
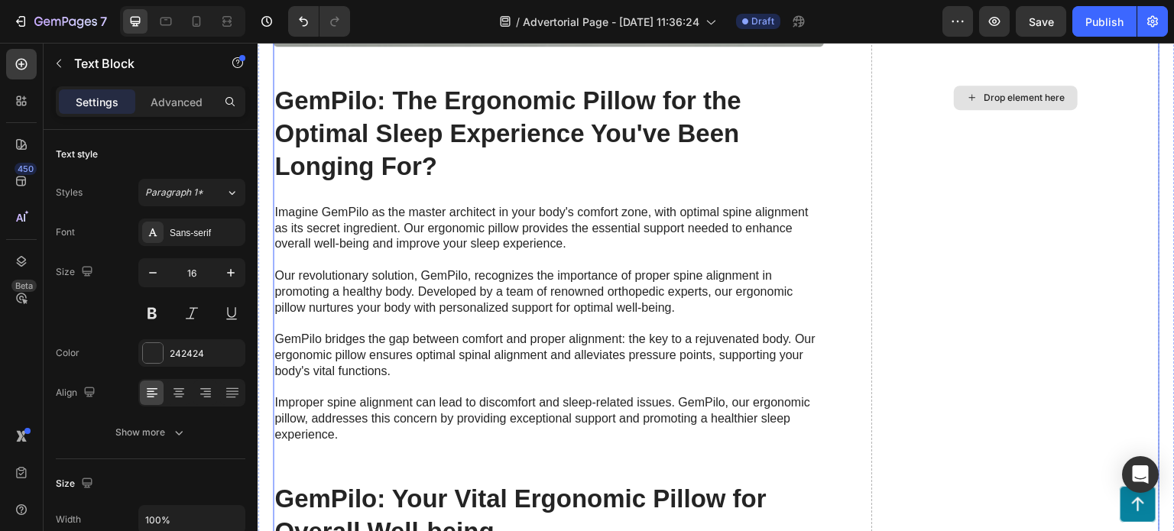
click at [904, 264] on div "Drop element here" at bounding box center [1015, 98] width 288 height 1994
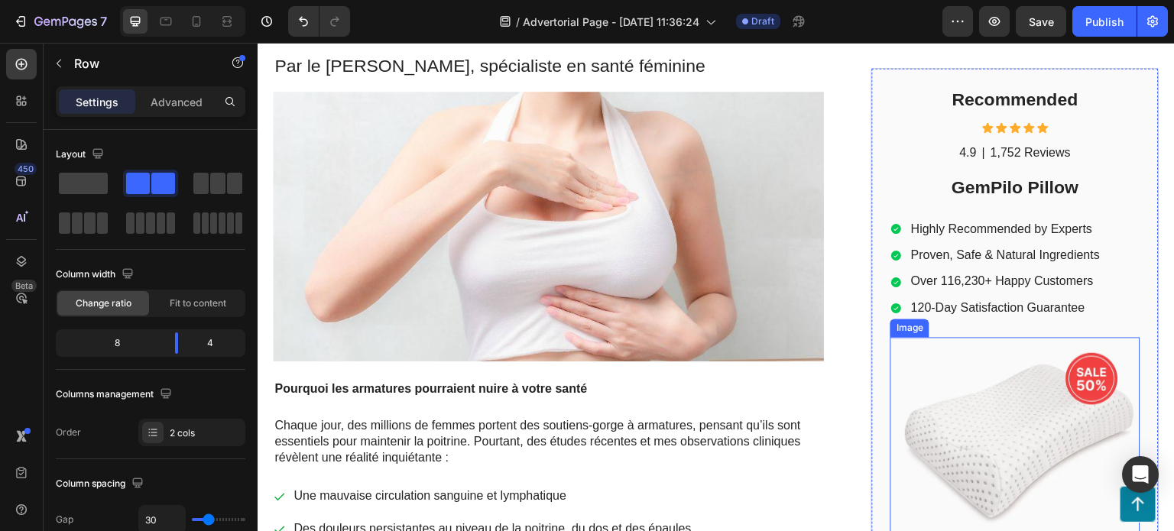
scroll to position [306, 0]
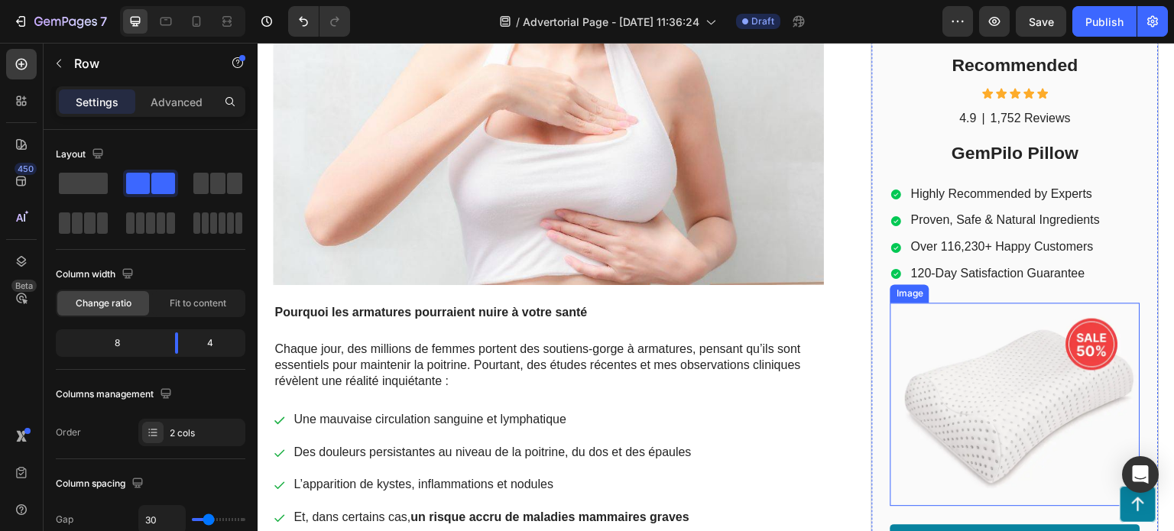
click at [1013, 374] on img at bounding box center [1015, 405] width 250 height 204
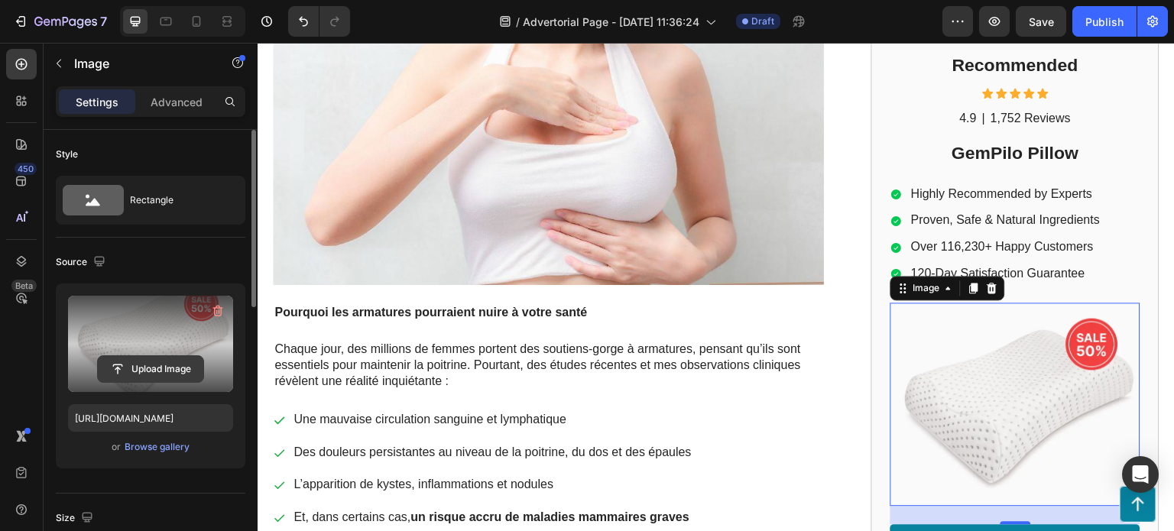
click at [167, 372] on input "file" at bounding box center [150, 369] width 105 height 26
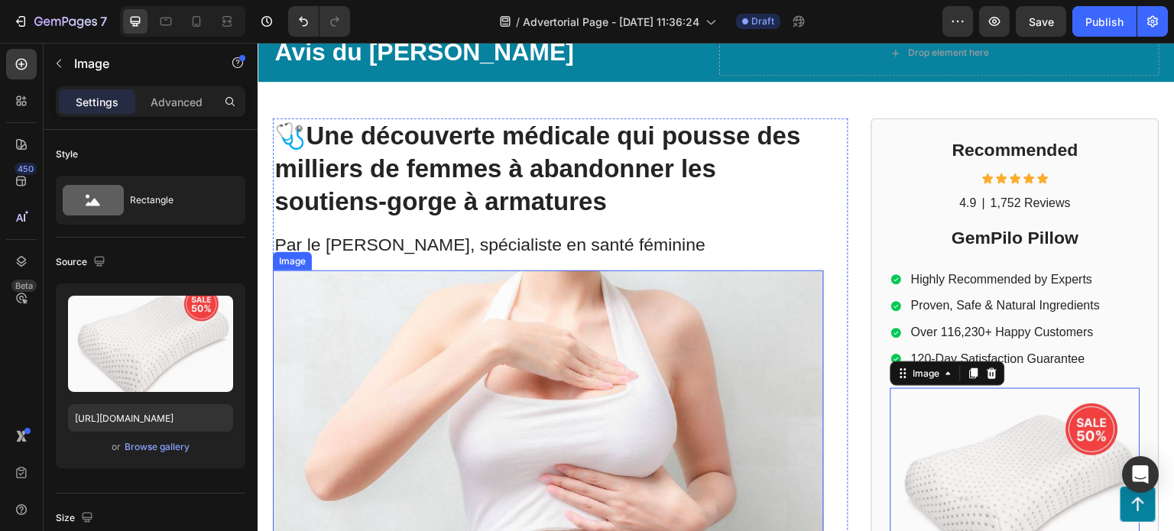
scroll to position [0, 0]
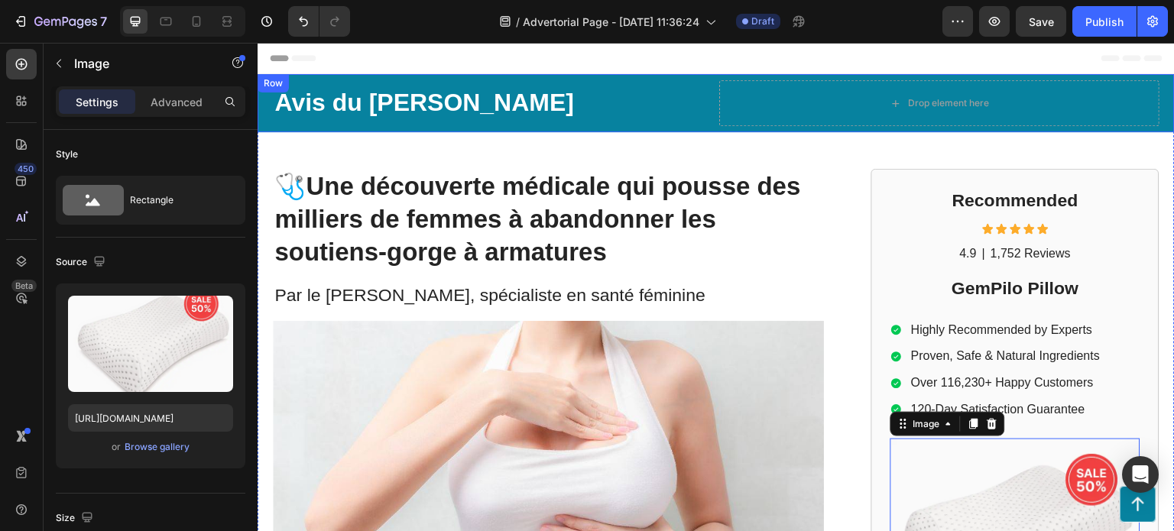
click at [264, 112] on div "Avis du [PERSON_NAME] Text Block Drop element here Row Row" at bounding box center [715, 103] width 917 height 58
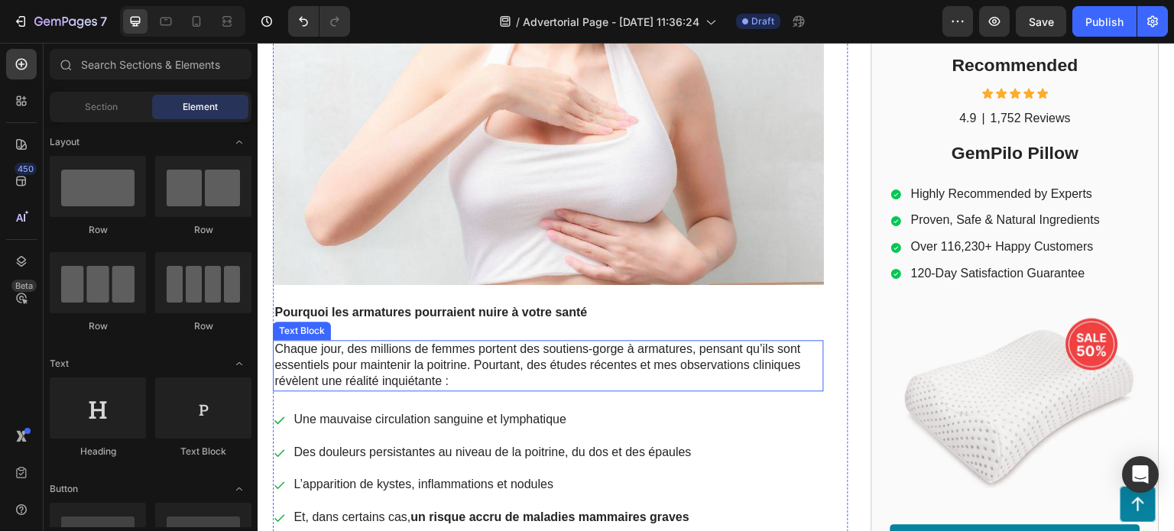
scroll to position [229, 0]
